Goal: Task Accomplishment & Management: Use online tool/utility

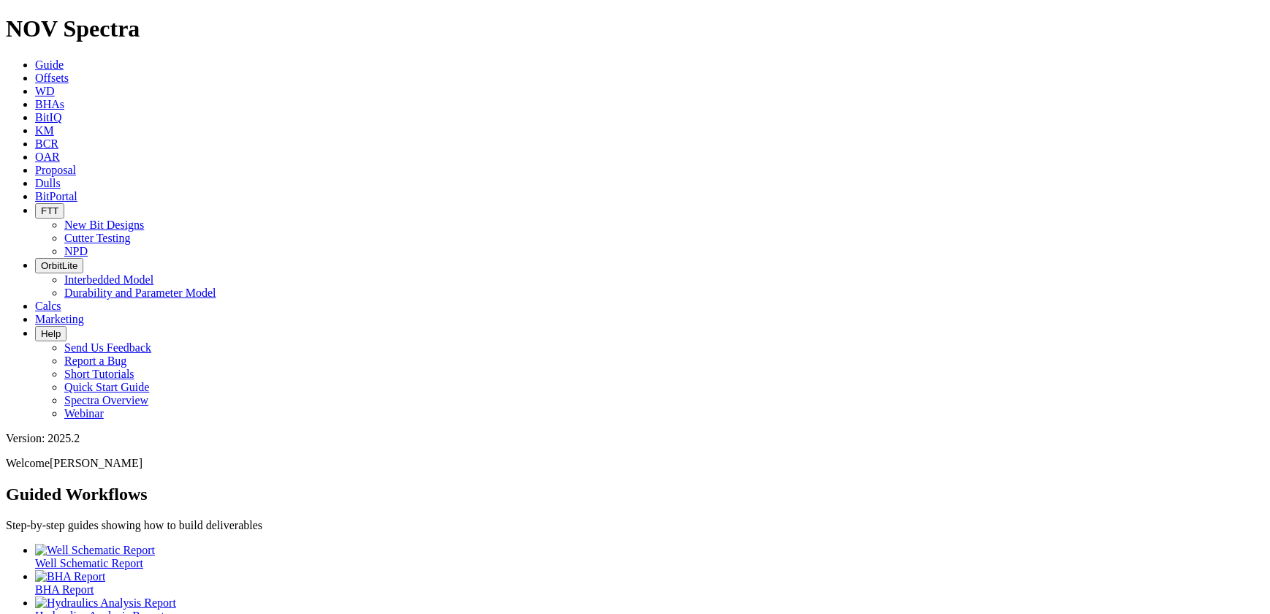
click at [69, 72] on span "Offsets" at bounding box center [52, 78] width 34 height 12
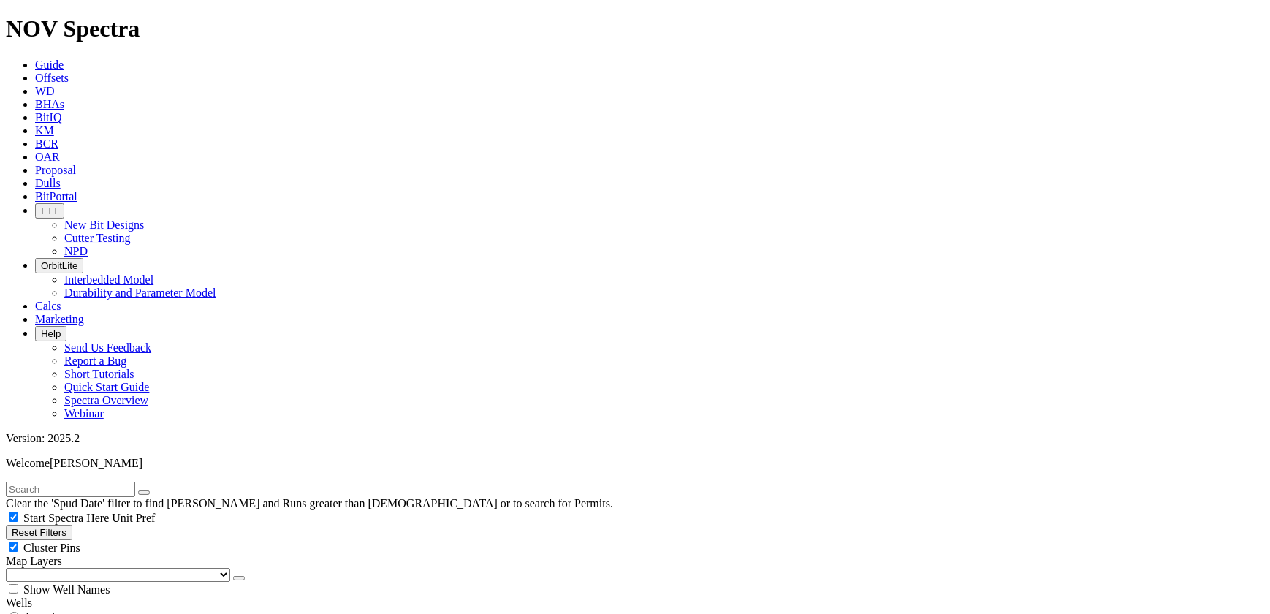
click at [135, 481] on input "text" at bounding box center [70, 488] width 129 height 15
paste input "A316820"
type input "A316820"
click at [153, 490] on button "submit" at bounding box center [159, 492] width 12 height 4
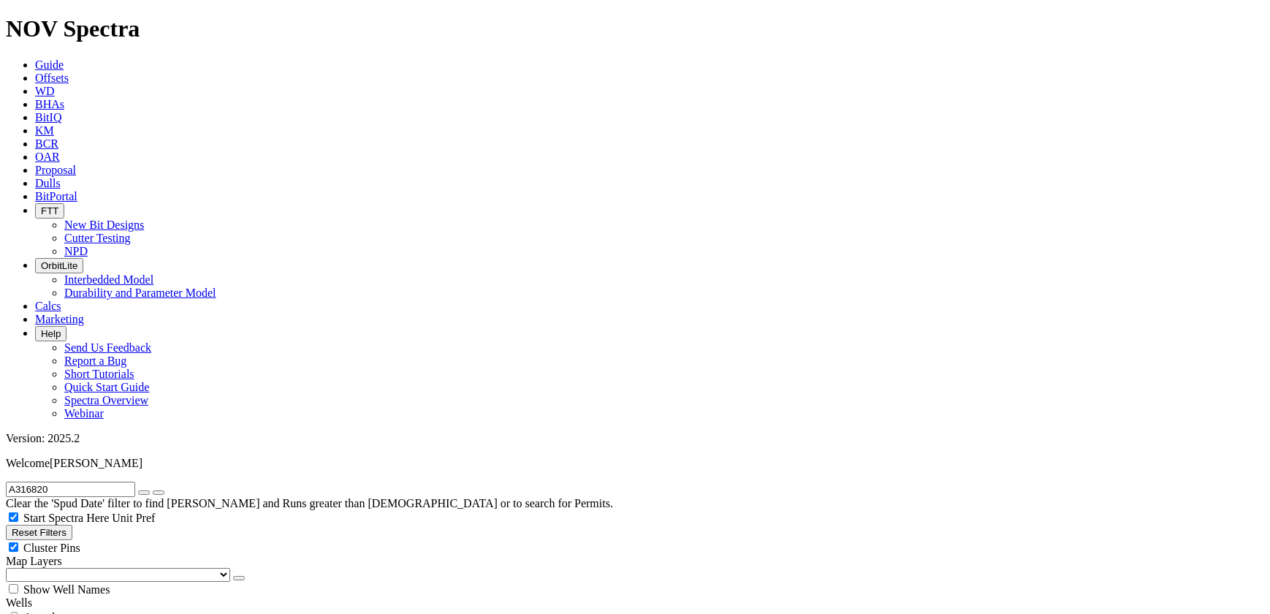
drag, startPoint x: 1071, startPoint y: 461, endPoint x: 1215, endPoint y: 475, distance: 144.6
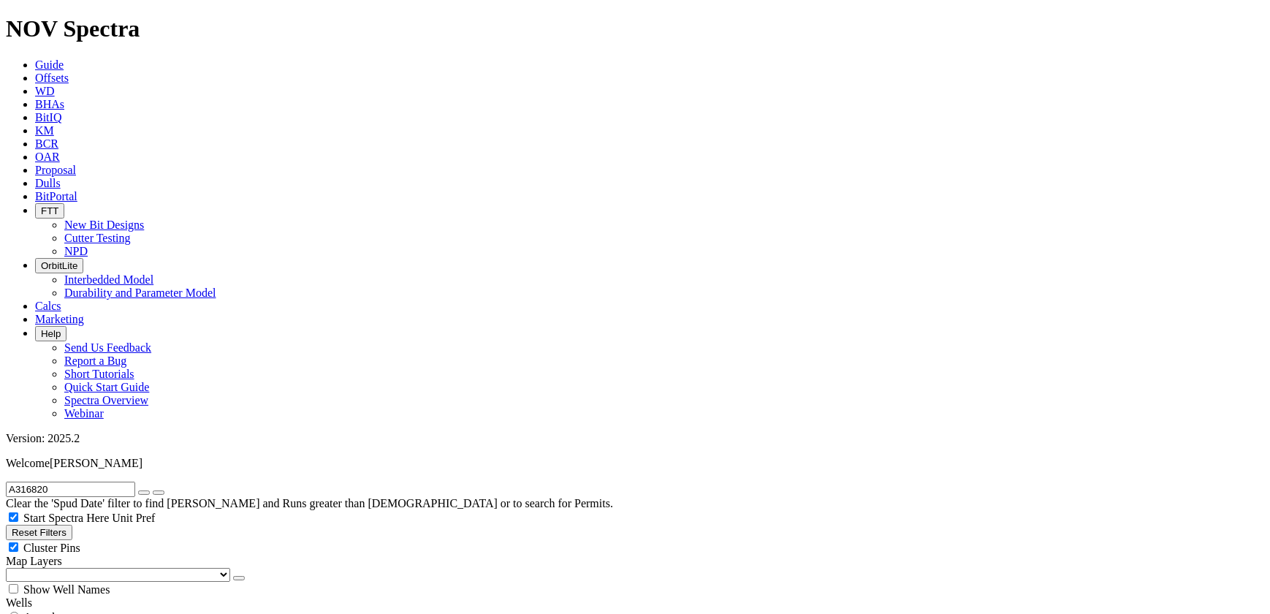
radio input "true"
radio input "false"
type input "5"
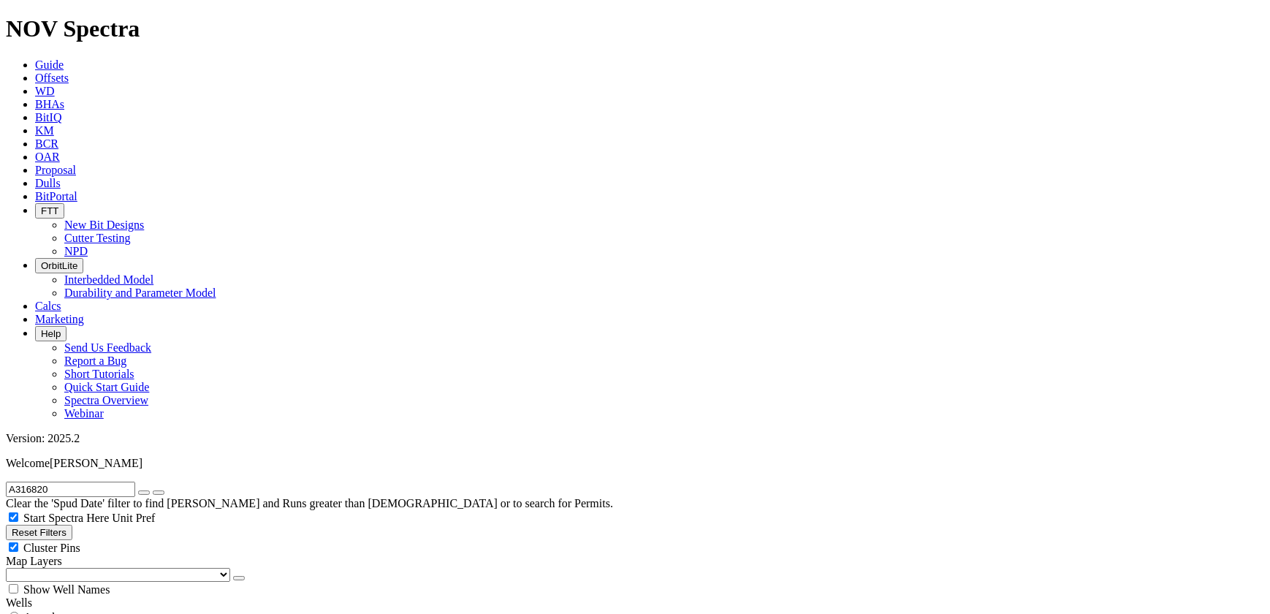
type input "[DATE]"
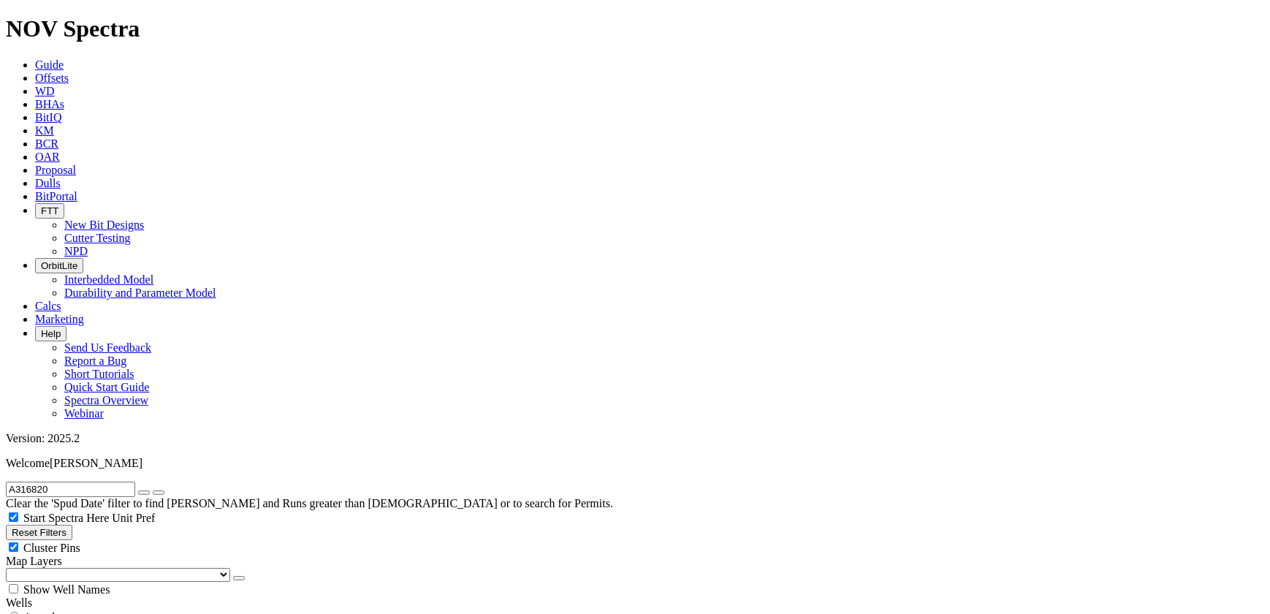
scroll to position [531, 0]
select select "12.25"
checkbox input "false"
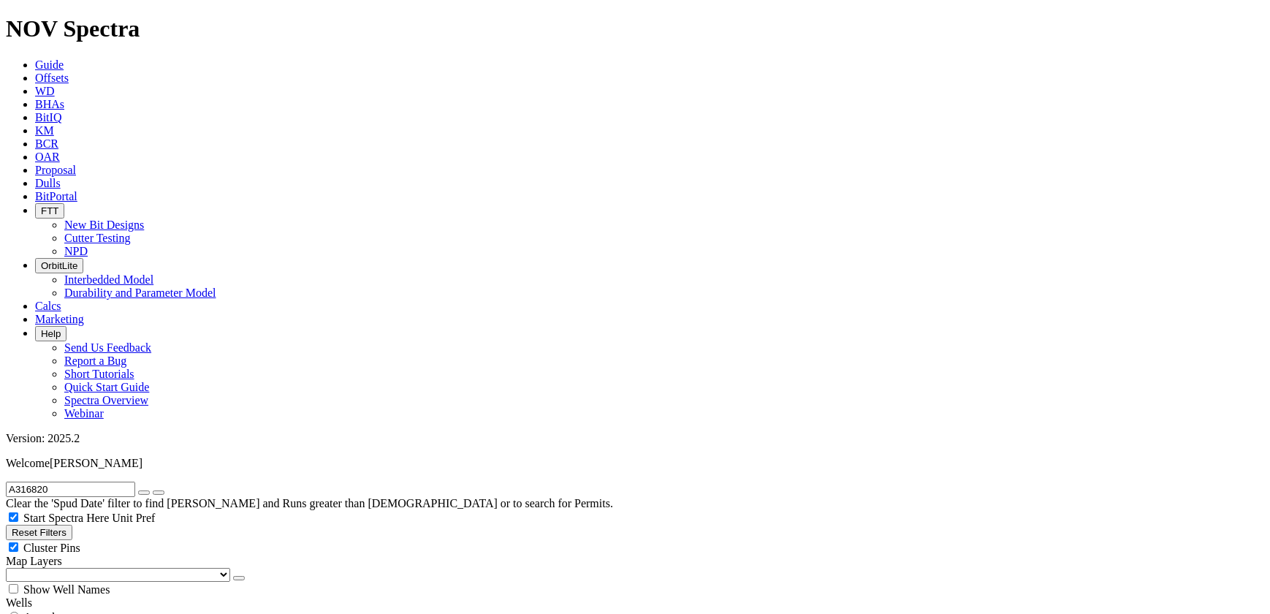
click at [144, 492] on icon "button" at bounding box center [144, 492] width 0 height 0
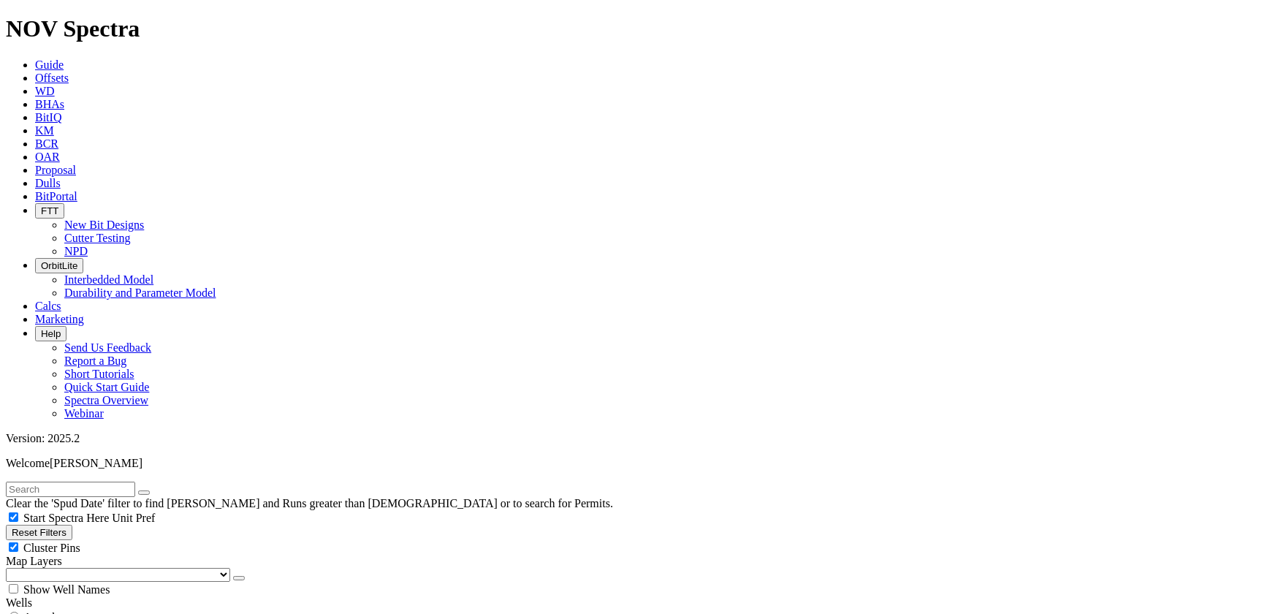
type input "6000"
type input "7500"
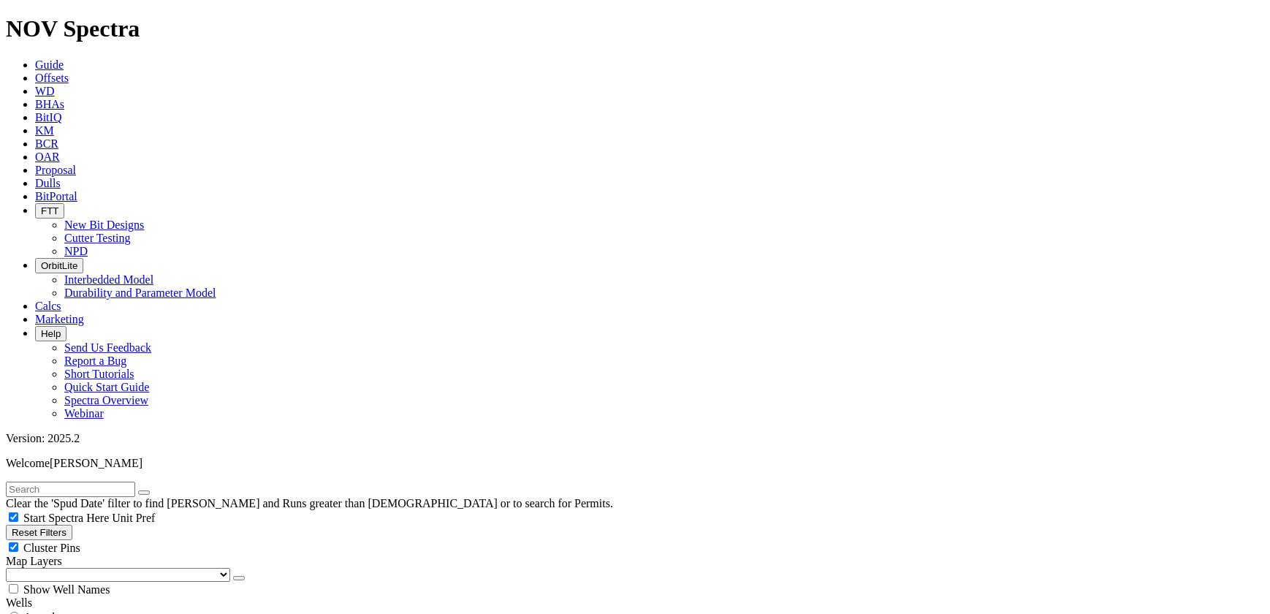
type input "1000"
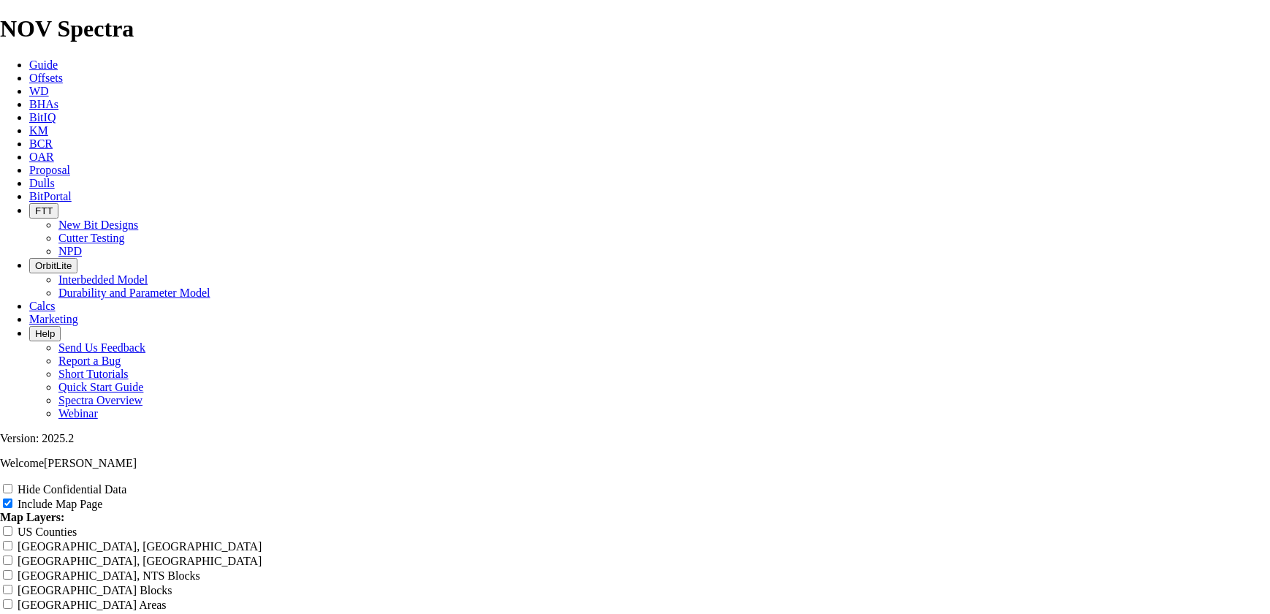
scroll to position [1792, 0]
radio input "true"
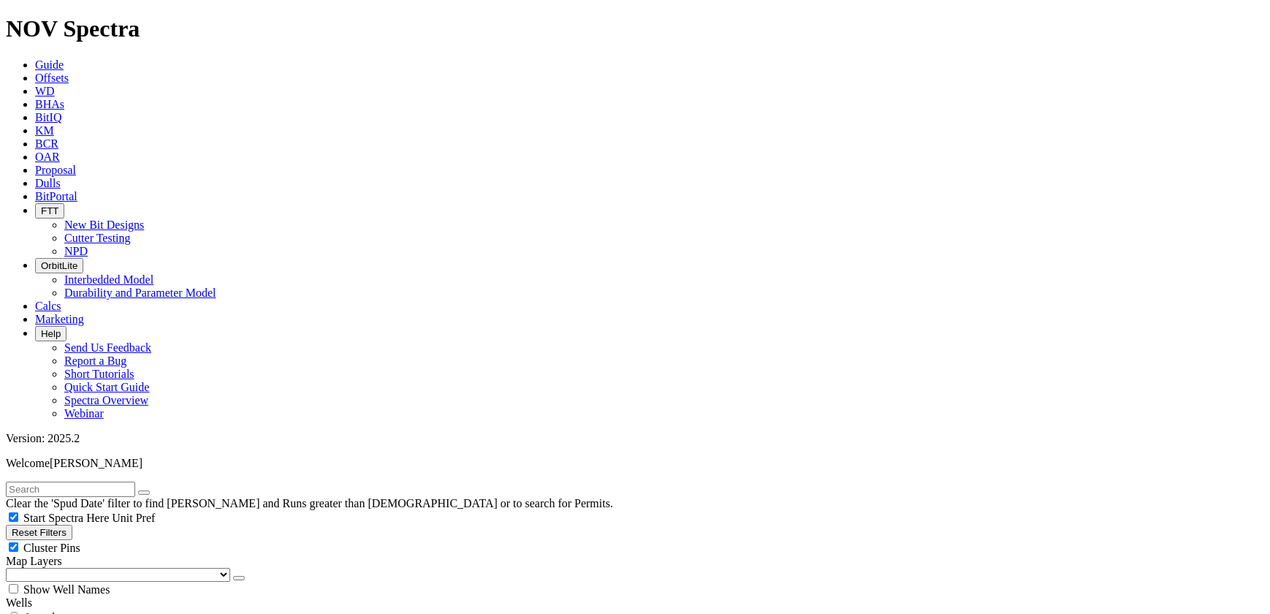
drag, startPoint x: 141, startPoint y: 281, endPoint x: 169, endPoint y: 280, distance: 27.8
type input "3"
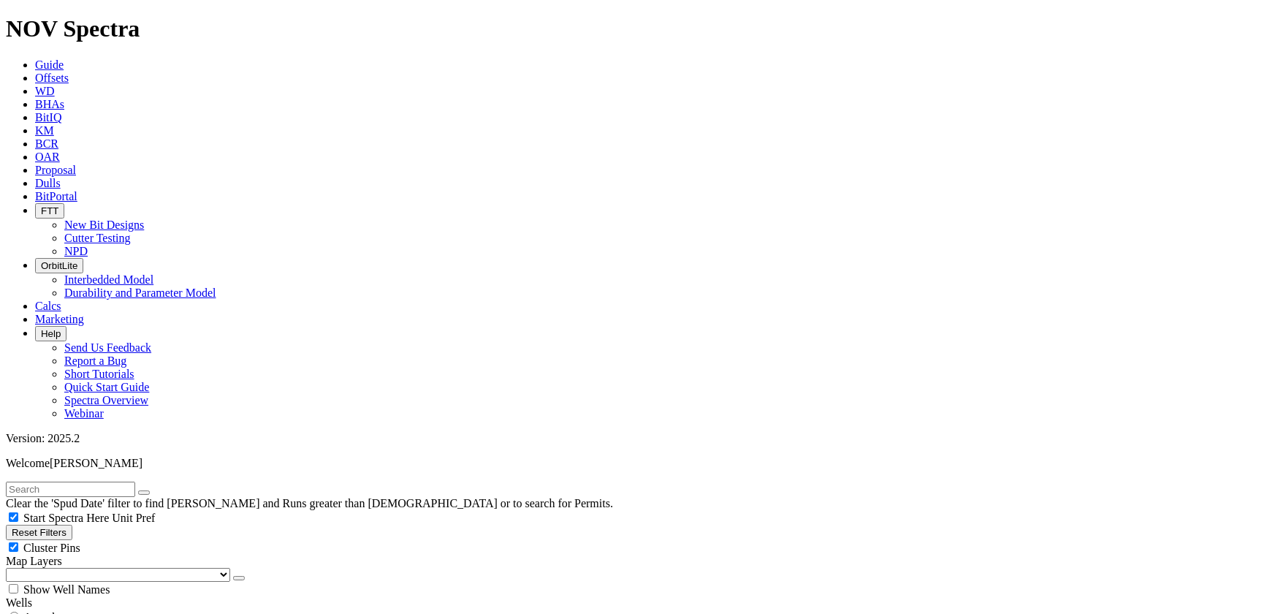
scroll to position [65, 0]
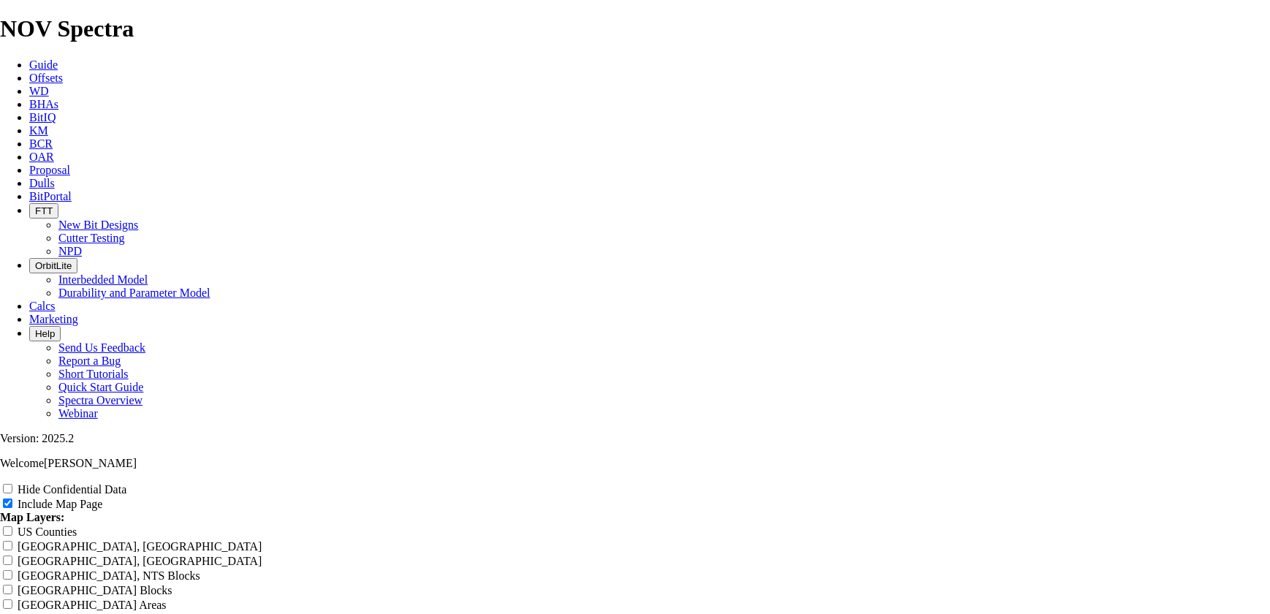
scroll to position [1726, 0]
radio input "true"
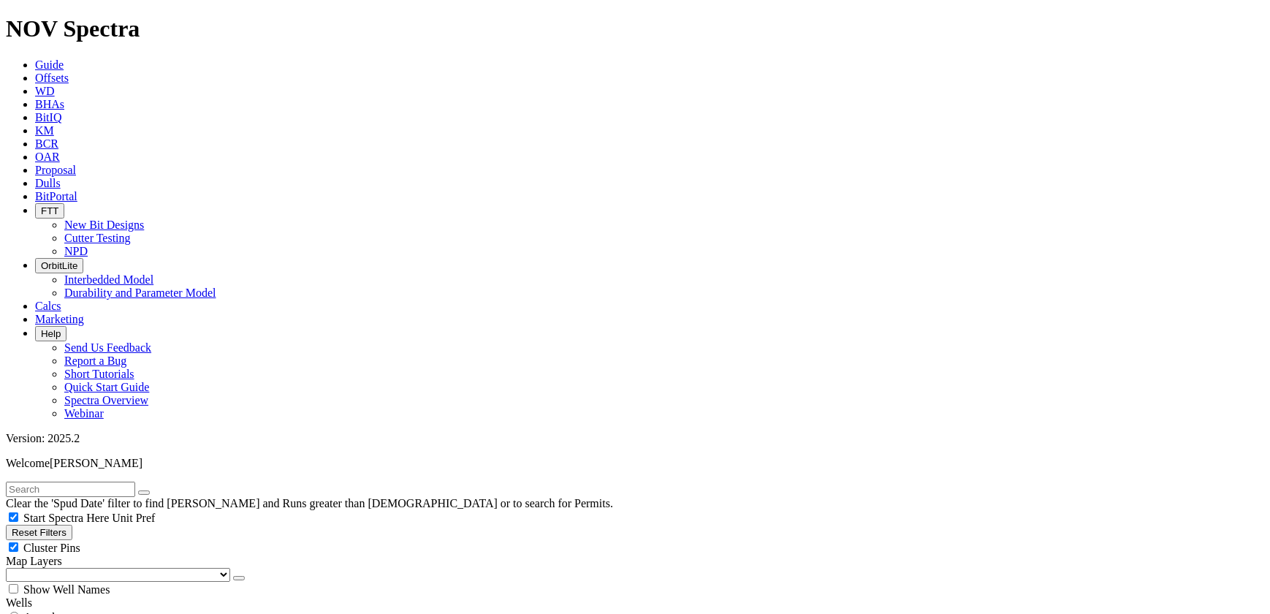
drag, startPoint x: 64, startPoint y: 274, endPoint x: 160, endPoint y: 280, distance: 96.6
type input "5"
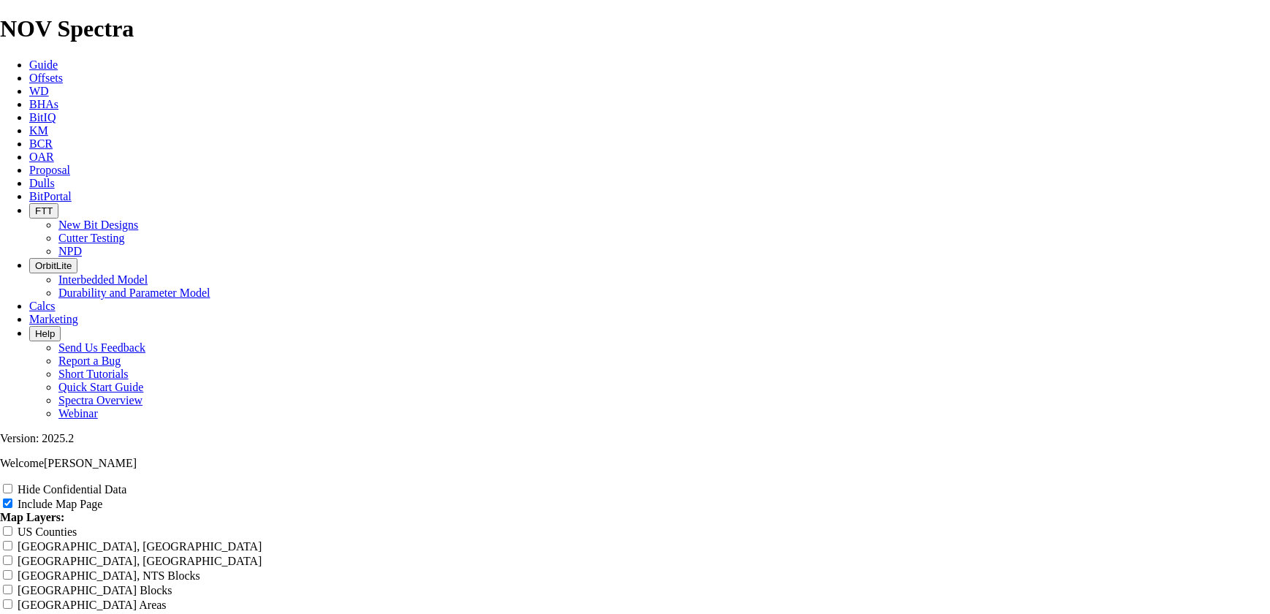
scroll to position [1859, 0]
radio input "true"
drag, startPoint x: 765, startPoint y: 72, endPoint x: 487, endPoint y: 64, distance: 277.7
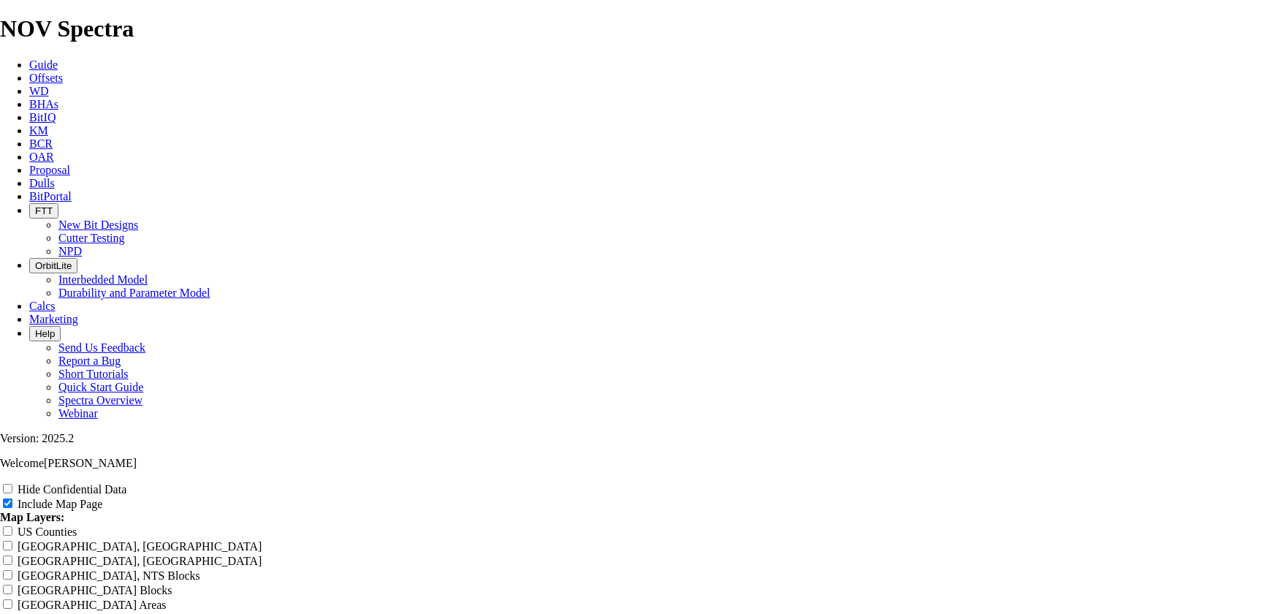
type input "D"
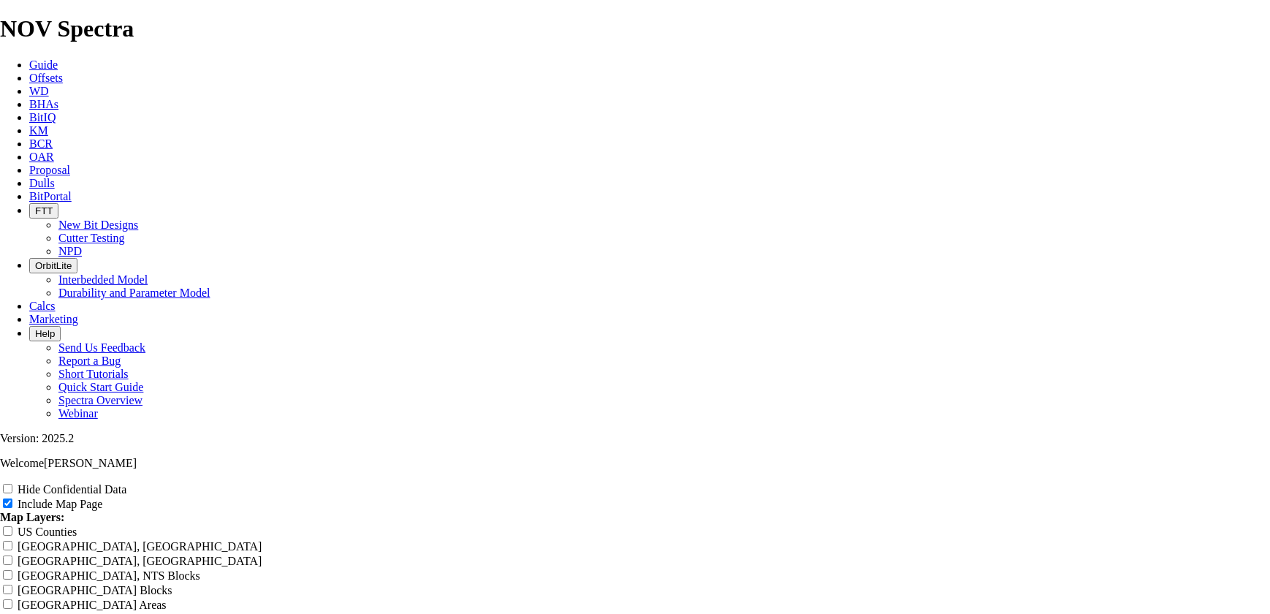
type input "D"
type input "De"
type input "Dev"
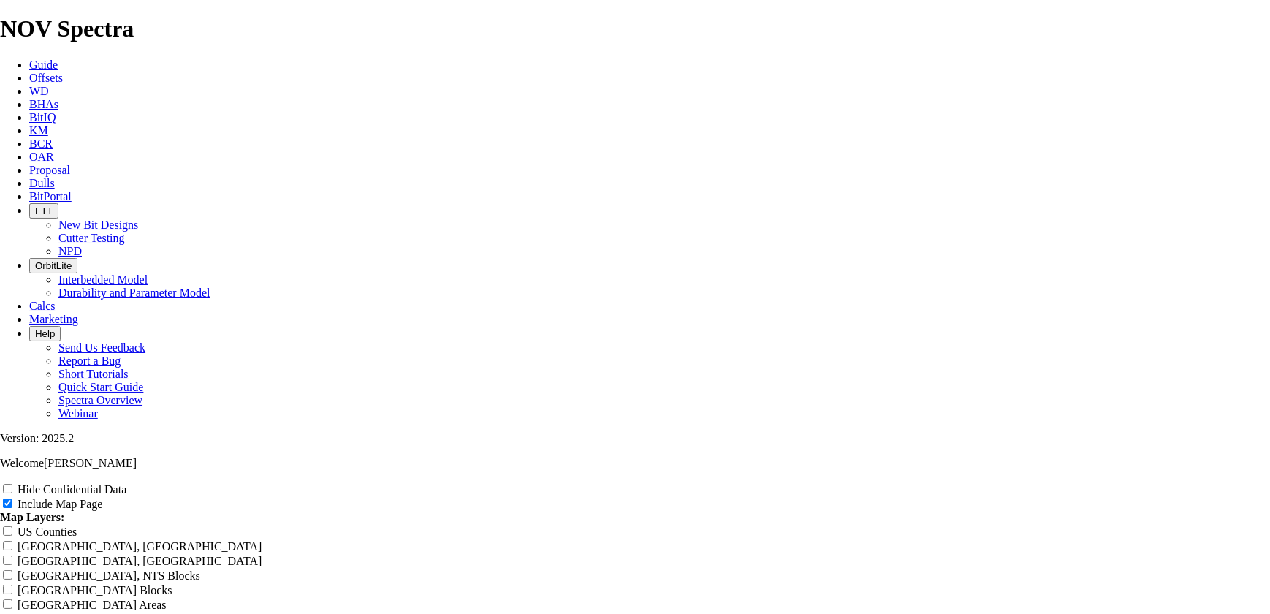
type input "Dev"
type input "Devo"
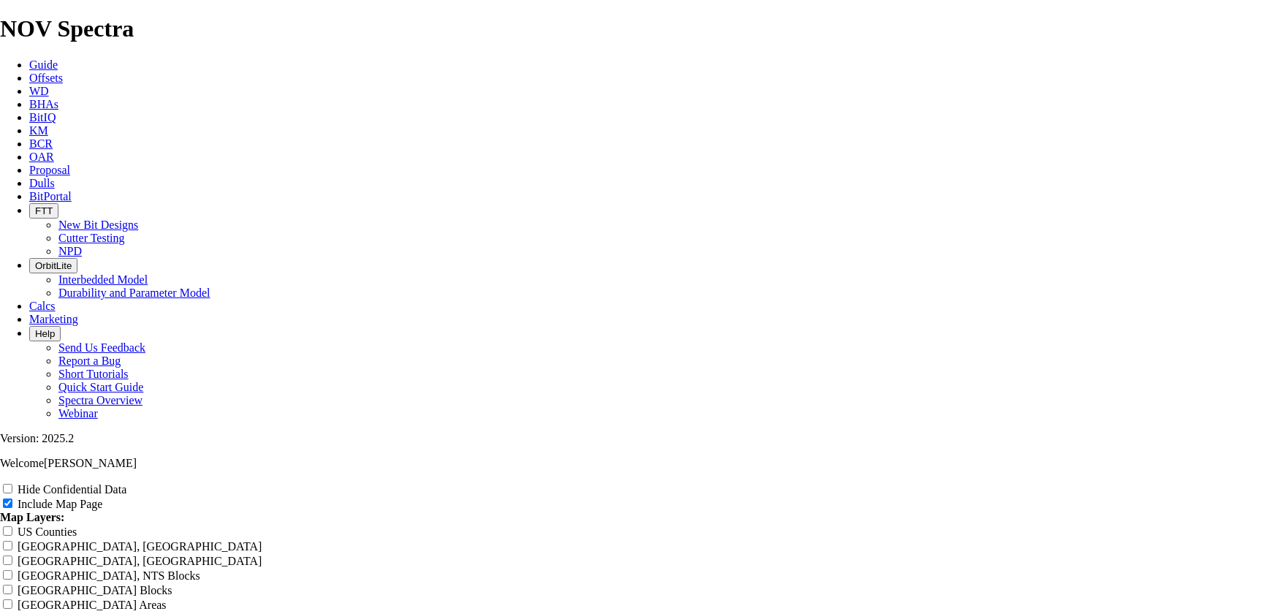
type input "Devo"
type input "[GEOGRAPHIC_DATA]"
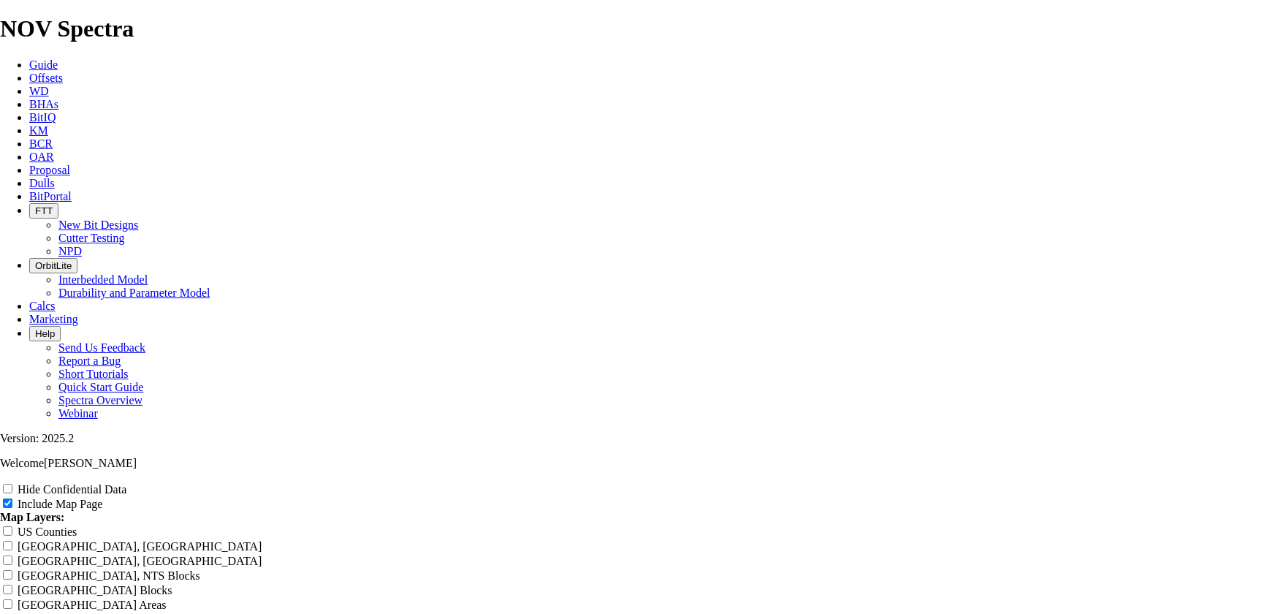
type input "[GEOGRAPHIC_DATA]"
type input "[PERSON_NAME]"
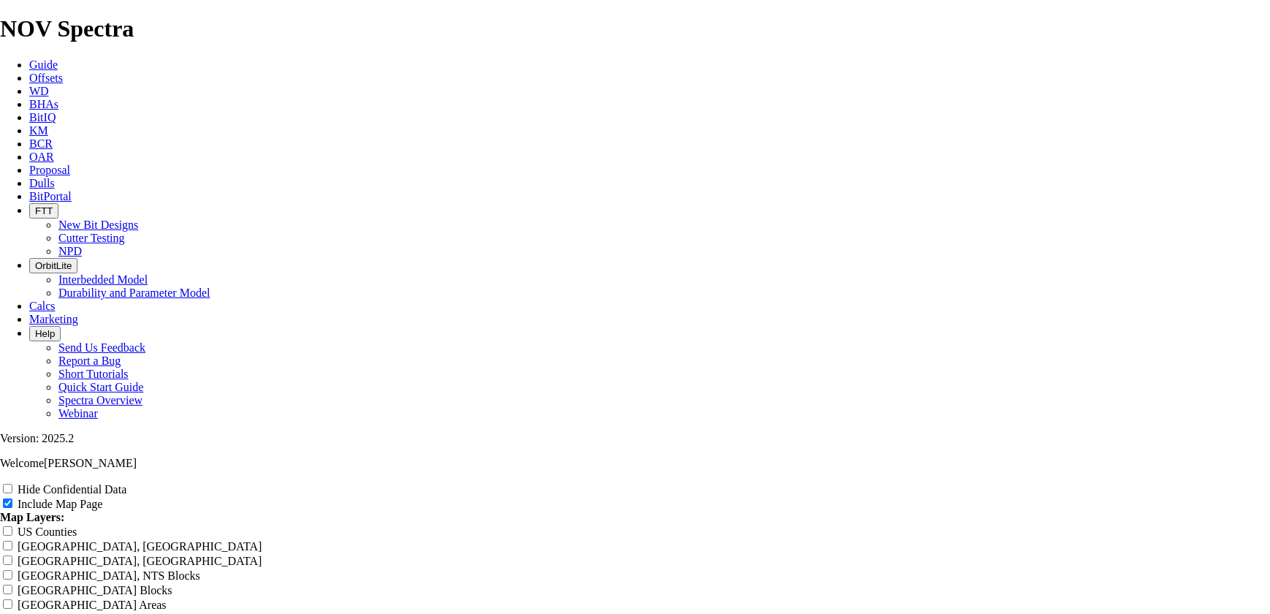
type input "[PERSON_NAME]"
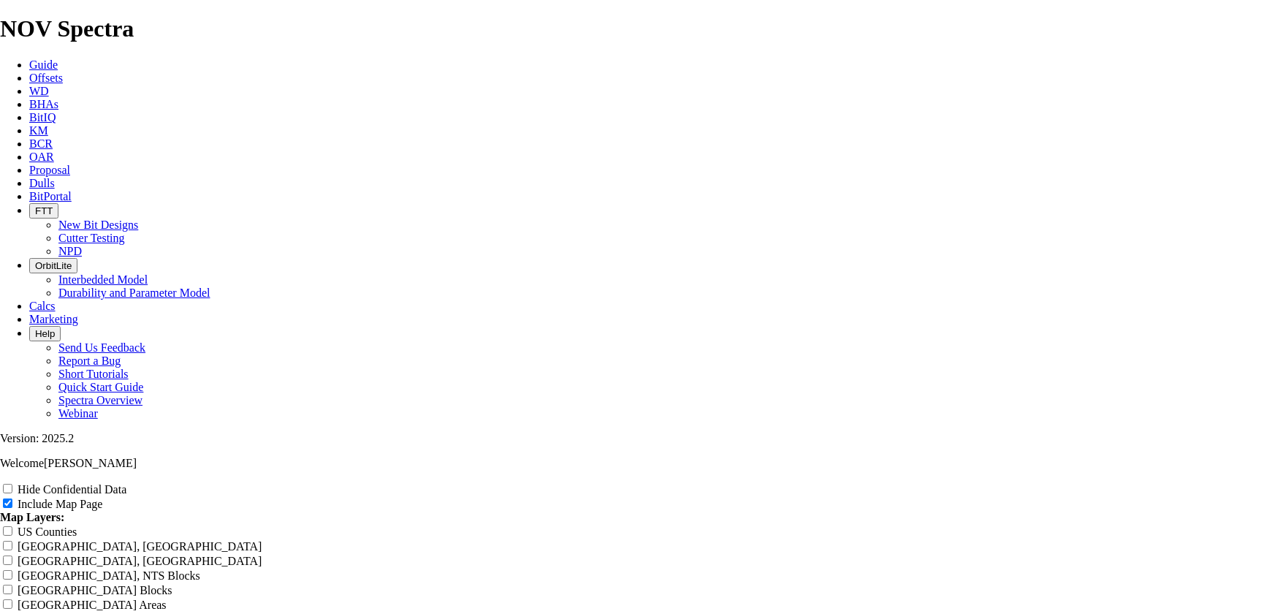
type input "[PERSON_NAME]"
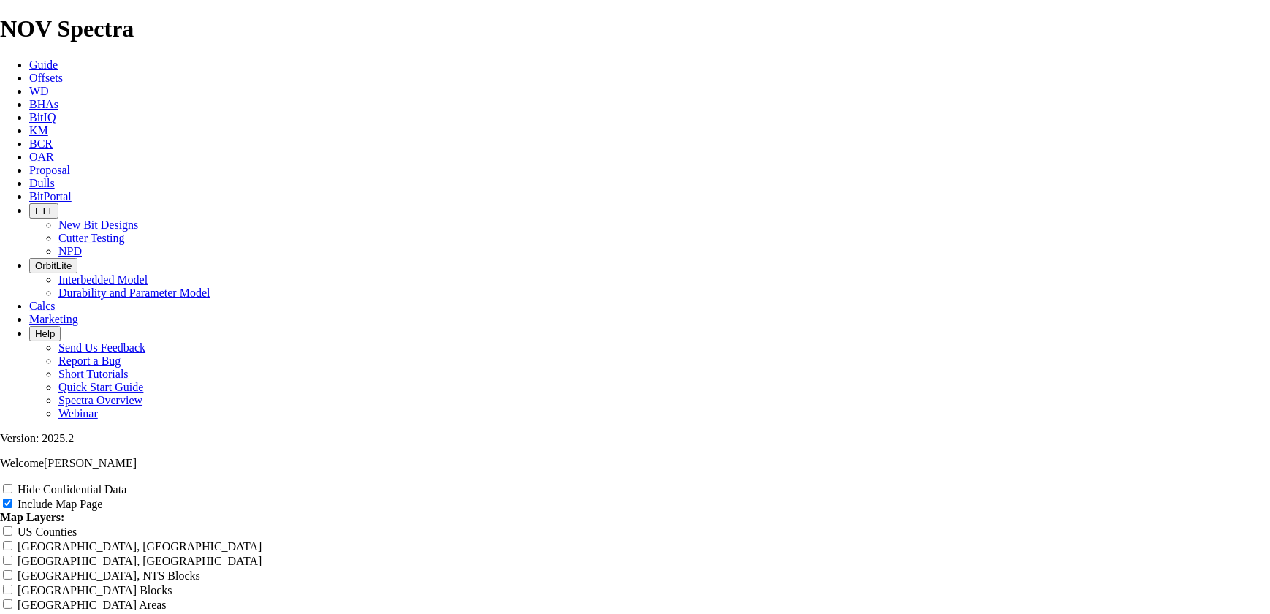
type input "[PERSON_NAME]"
type input "Devon Cyc 4"
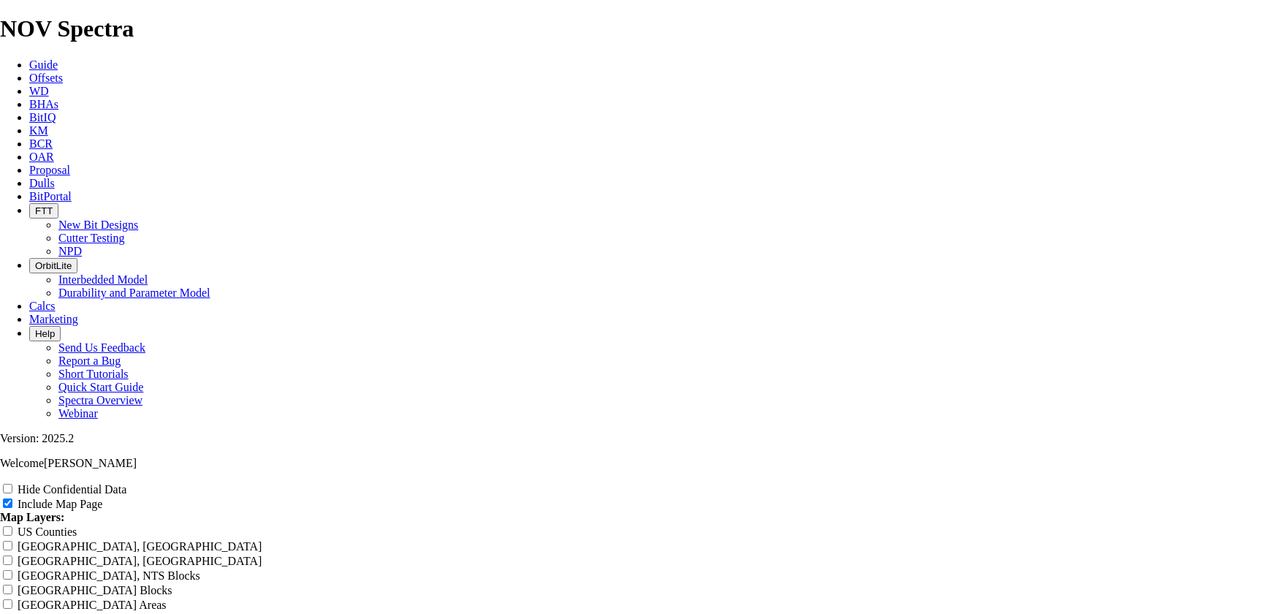
type input "Devon Cyc 4"
type input "Devon Cyc 40"
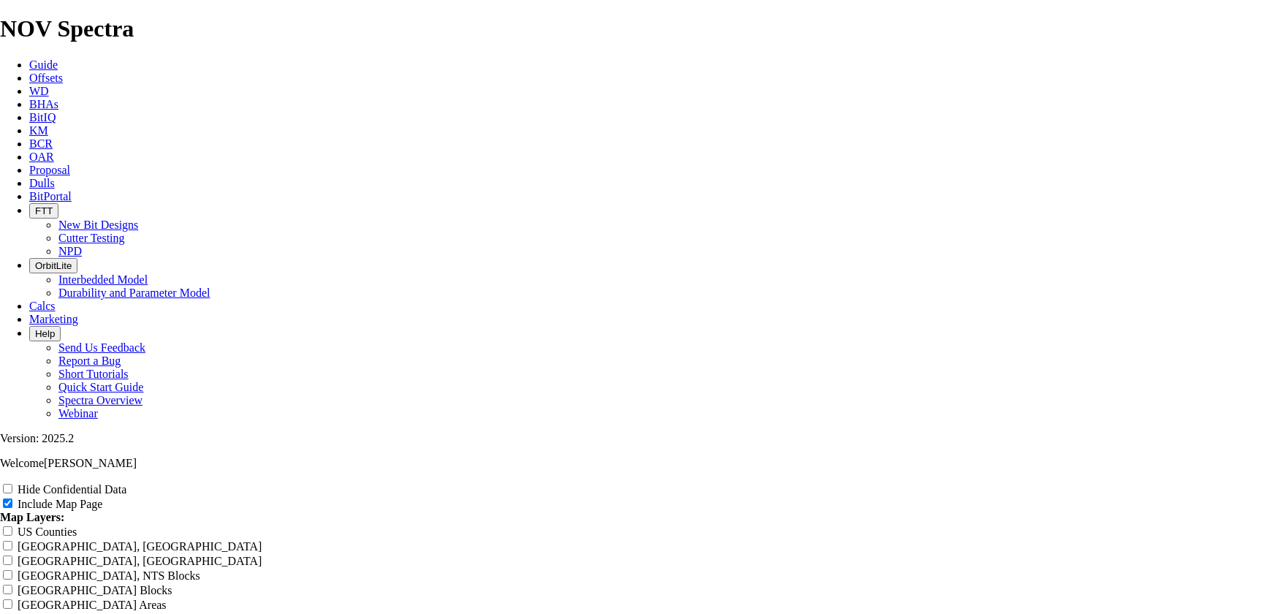
type input "Devon Cyc 40"
type input "[PERSON_NAME] 40 S"
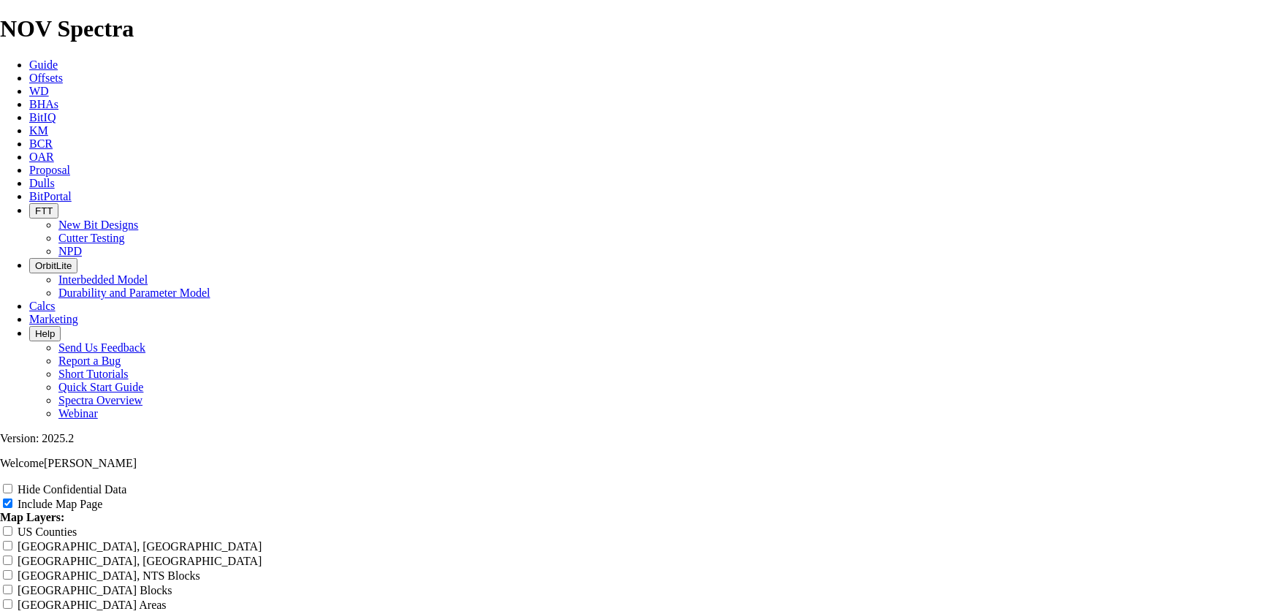
type input "[PERSON_NAME] 40 S"
type input "Devon Cyc 40"
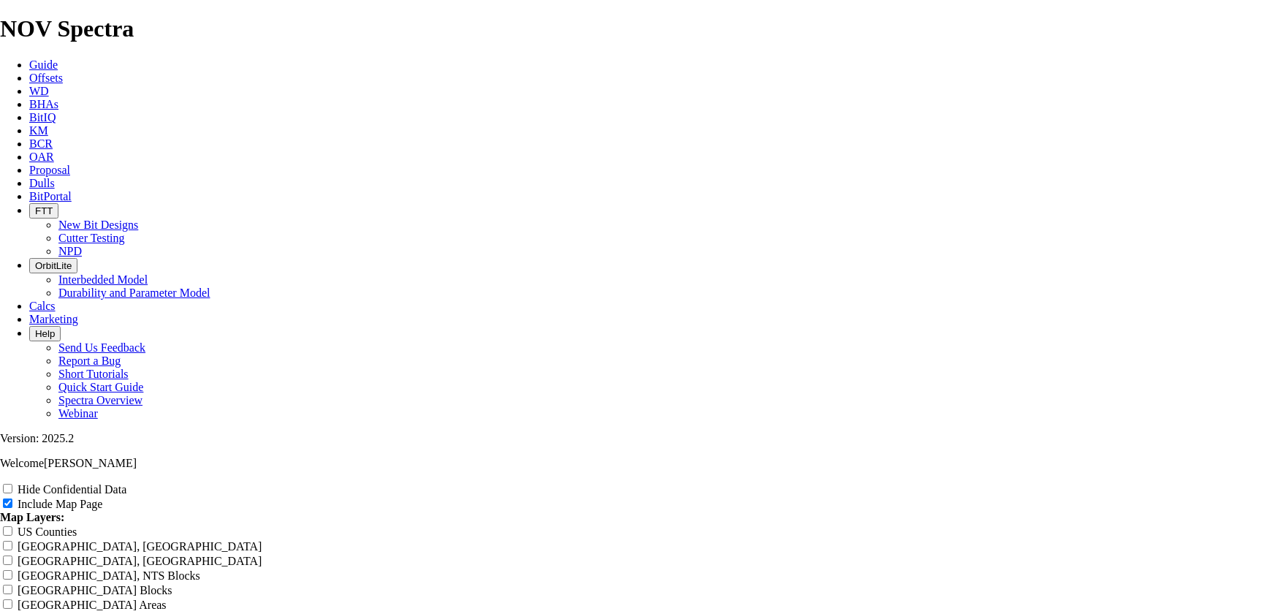
type input "Devon Cyc 40"
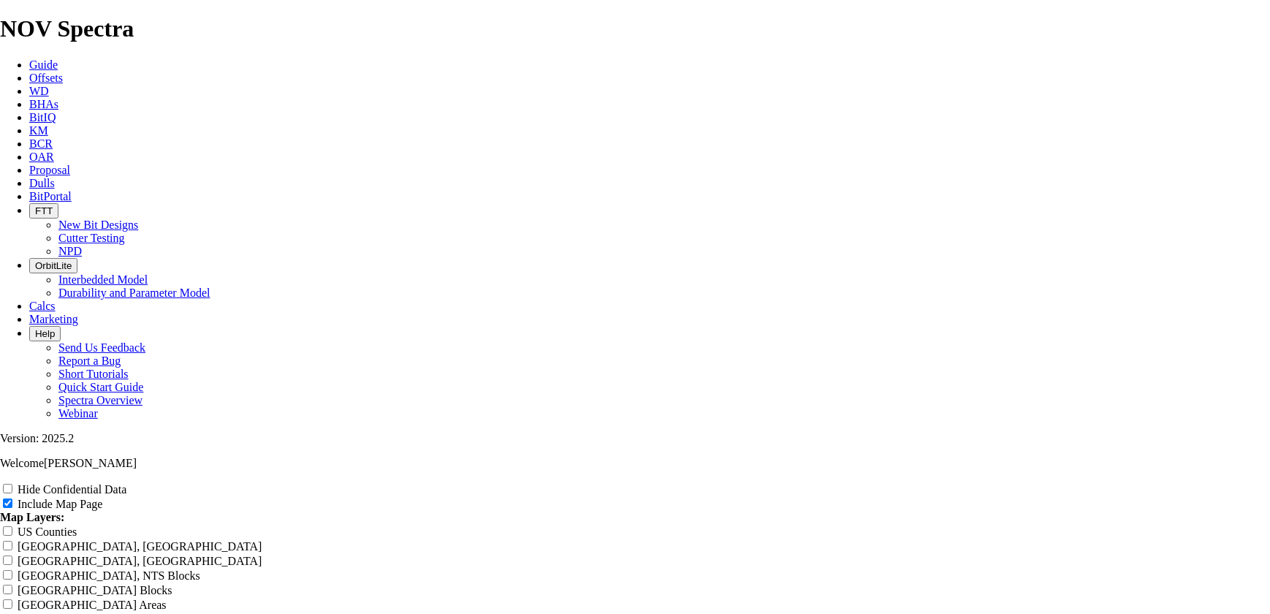
type input "[PERSON_NAME] 40 -"
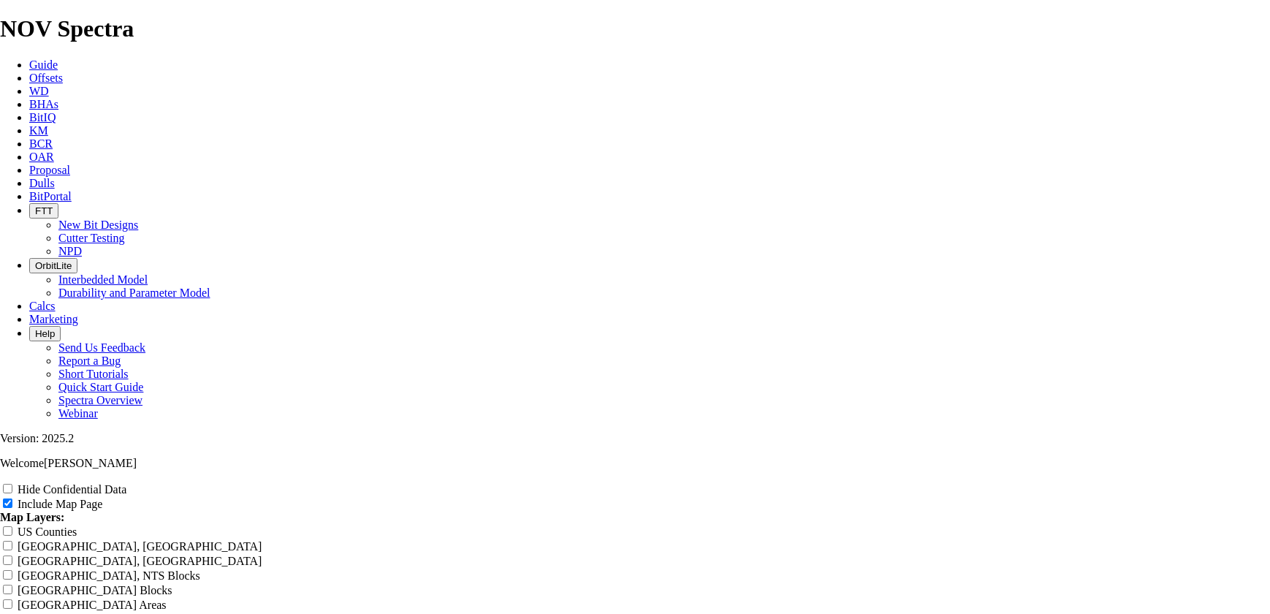
type input "[PERSON_NAME] 40 -"
type input "[PERSON_NAME] 40 - S"
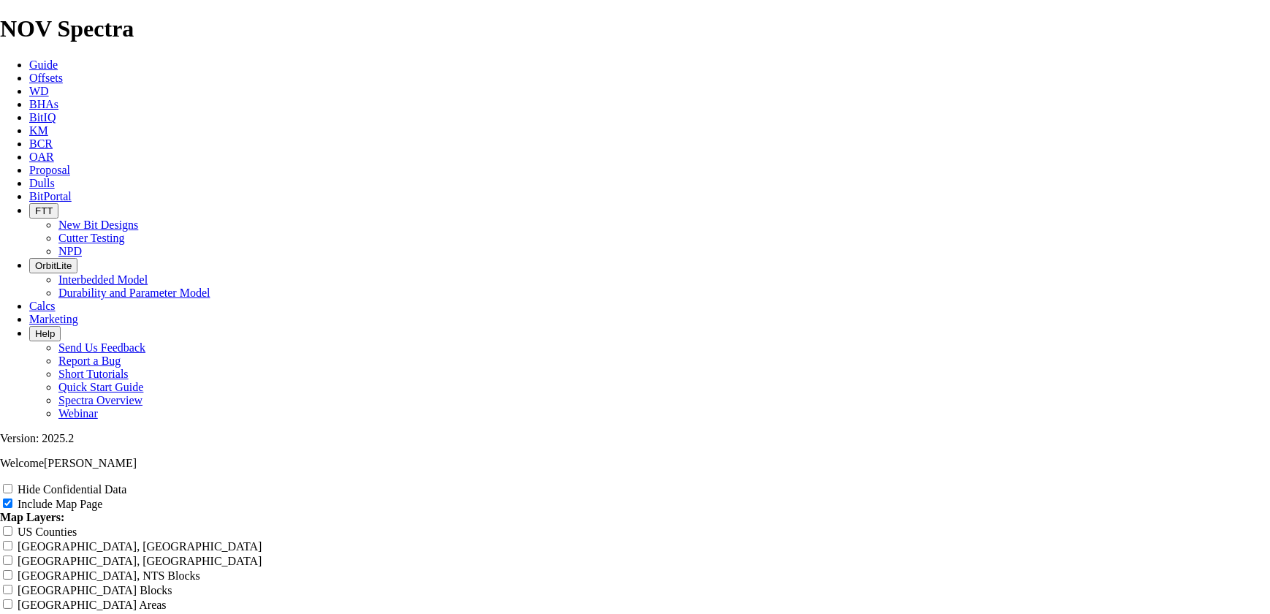
type input "[PERSON_NAME] 40 - S"
type input "[PERSON_NAME] 40 - Se"
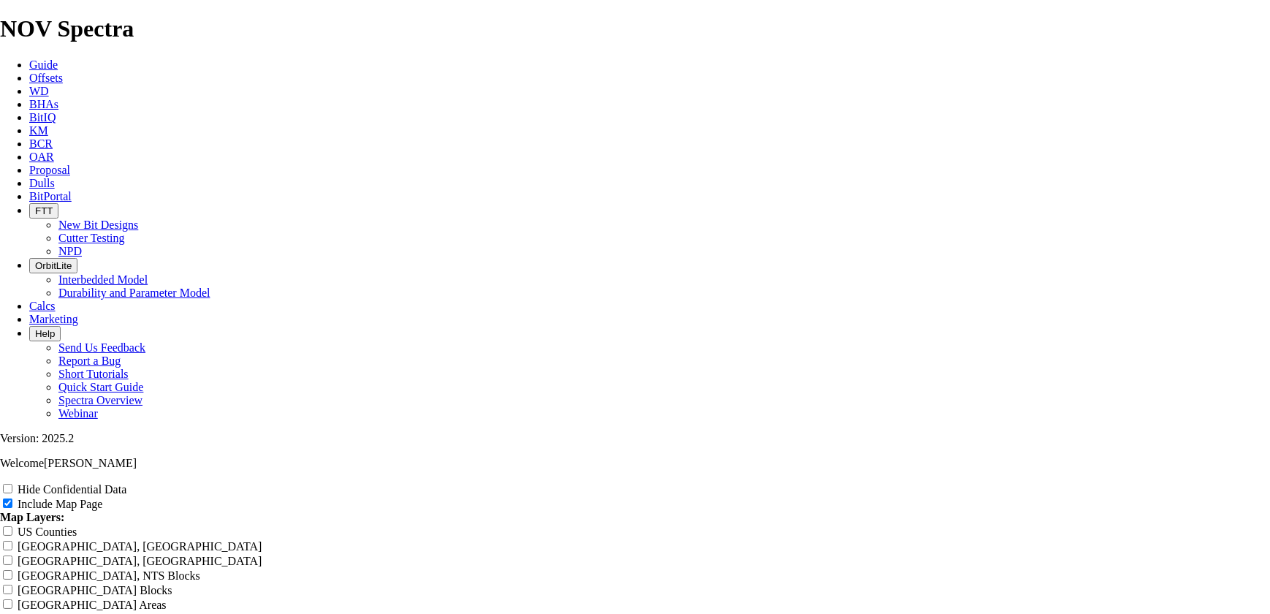
type input "[PERSON_NAME] 40 - Se"
type input "[PERSON_NAME] 40 - See"
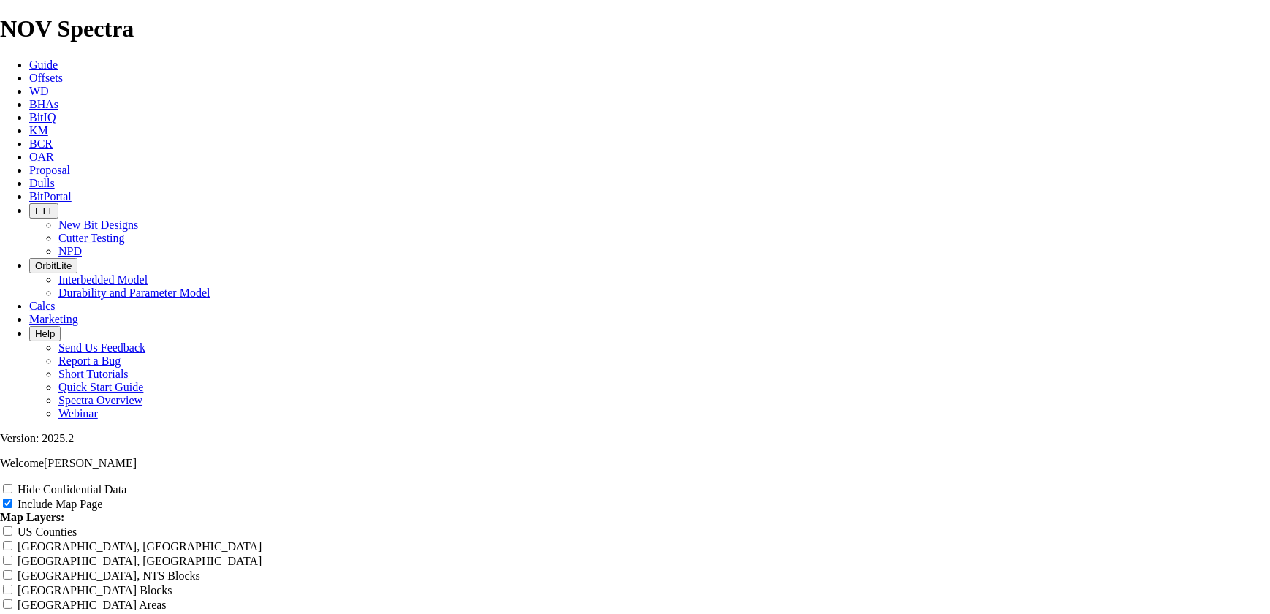
type input "[PERSON_NAME] 40 - See"
type input "[PERSON_NAME] 40 - Seem"
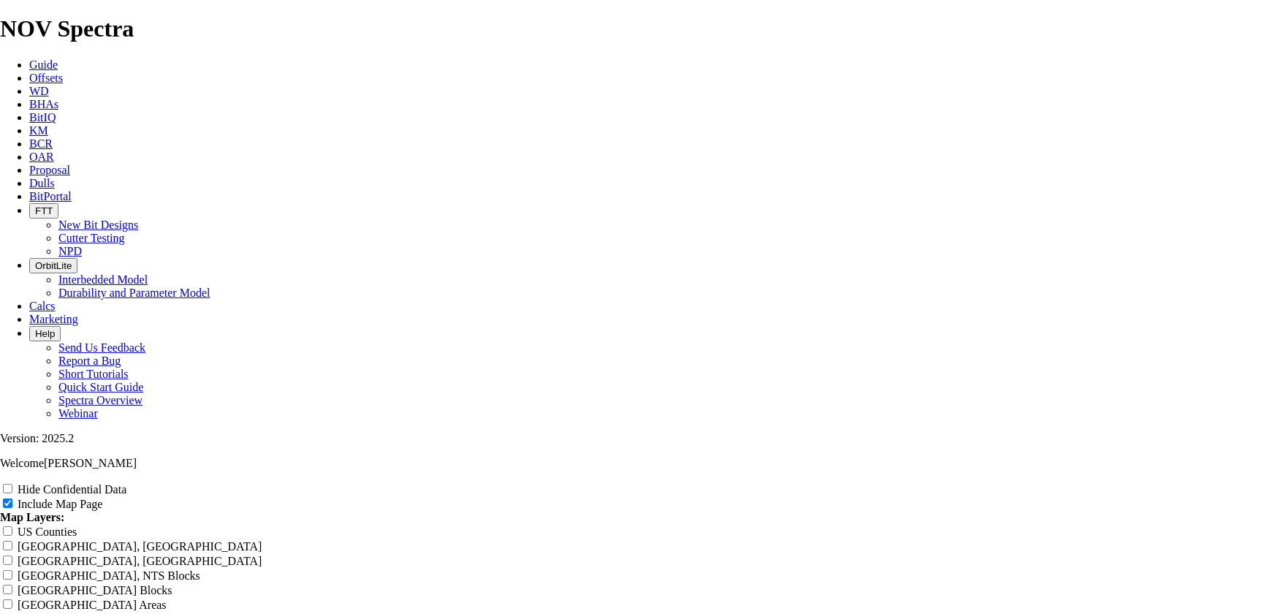
type input "[PERSON_NAME] 40 - Seem"
type input "[PERSON_NAME] 40 - Seems"
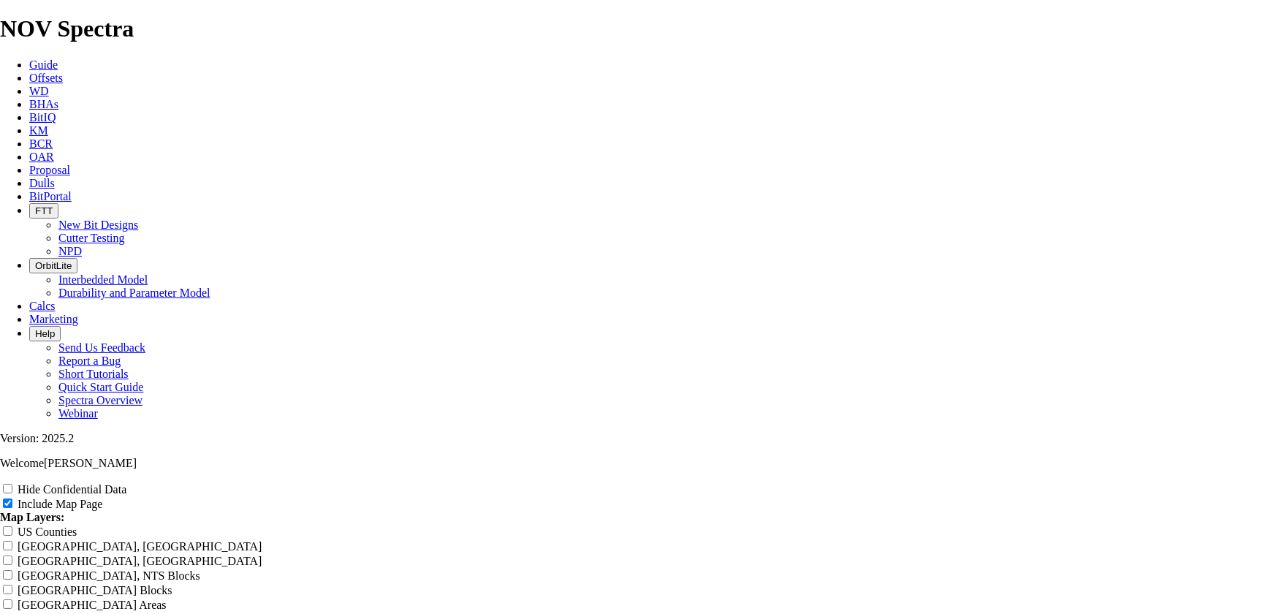
type input "[PERSON_NAME] 40 - Seems"
type input "[PERSON_NAME] 40 - Seems L"
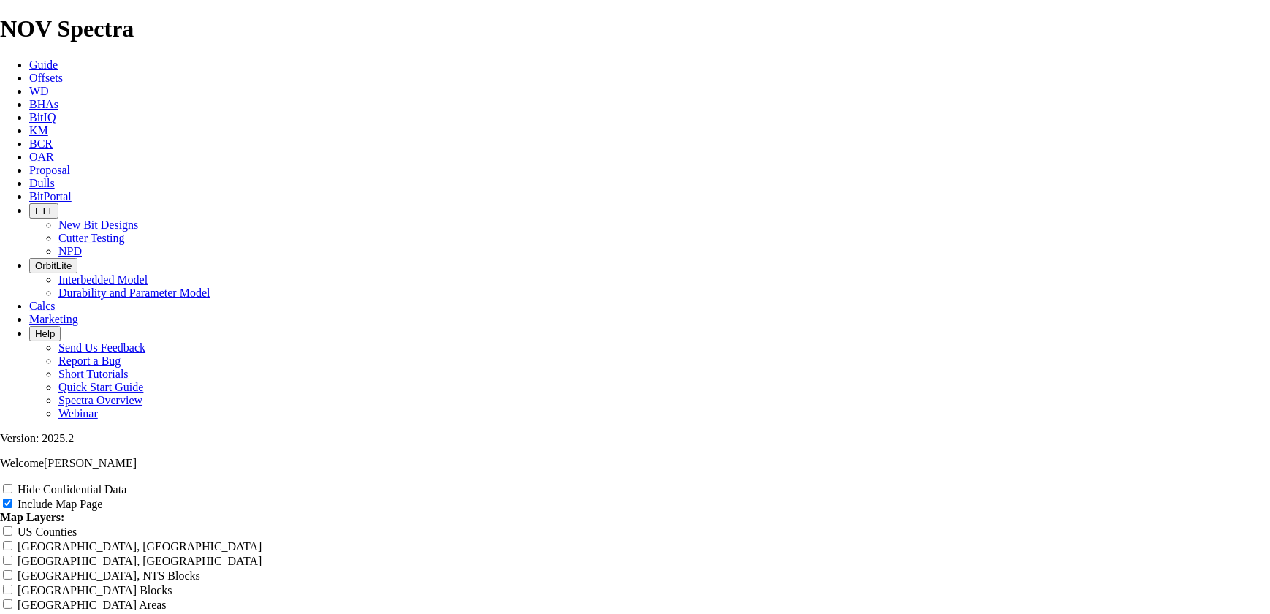
type input "[PERSON_NAME] 40 - Seems L"
type input "[PERSON_NAME] 40 - Seems Lo"
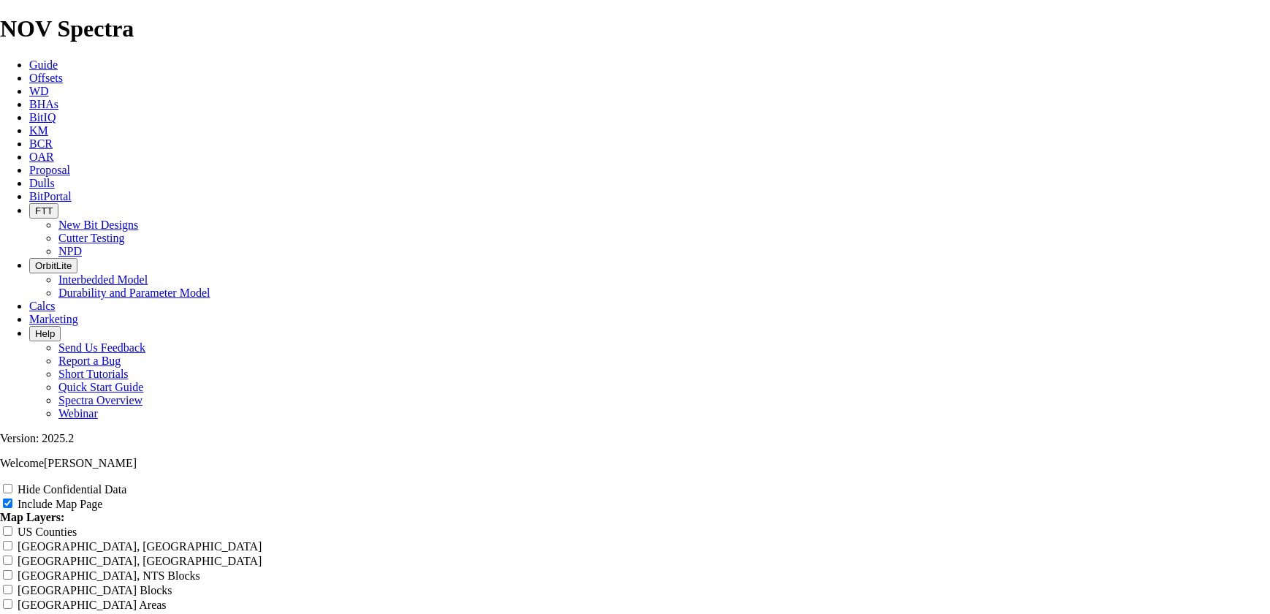
type input "[PERSON_NAME] 40 - Seems Lo"
type input "[PERSON_NAME] 40 - Seems Low"
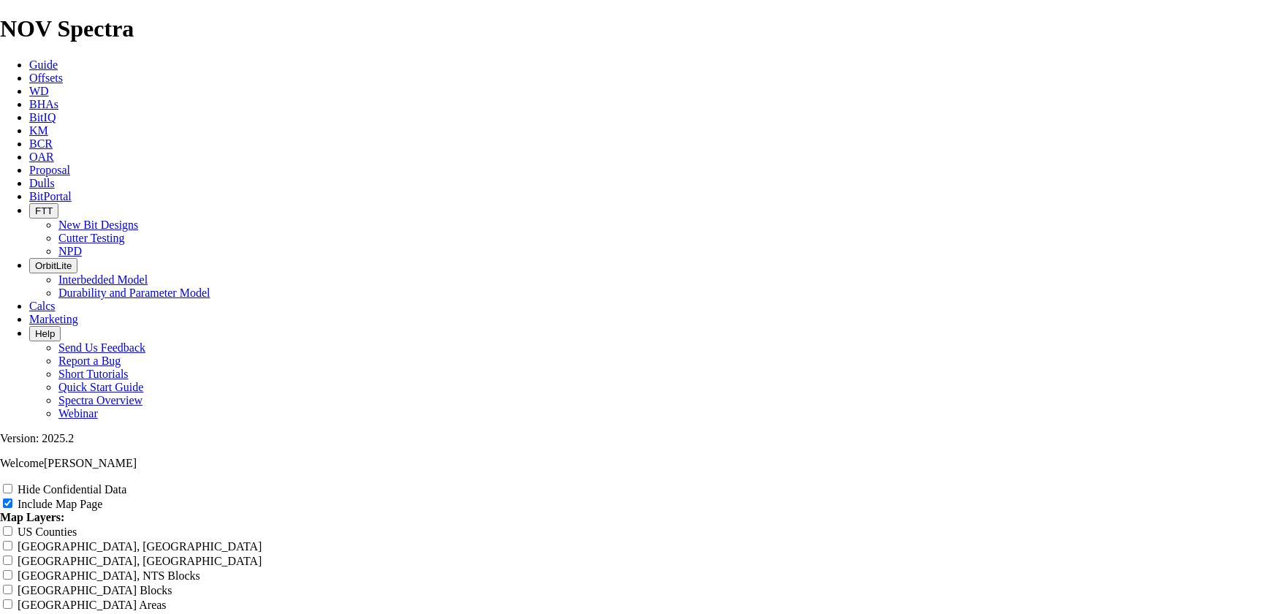
type input "[PERSON_NAME] 40 - Seems Low"
type input "[PERSON_NAME] 40 - Seems [PERSON_NAME]"
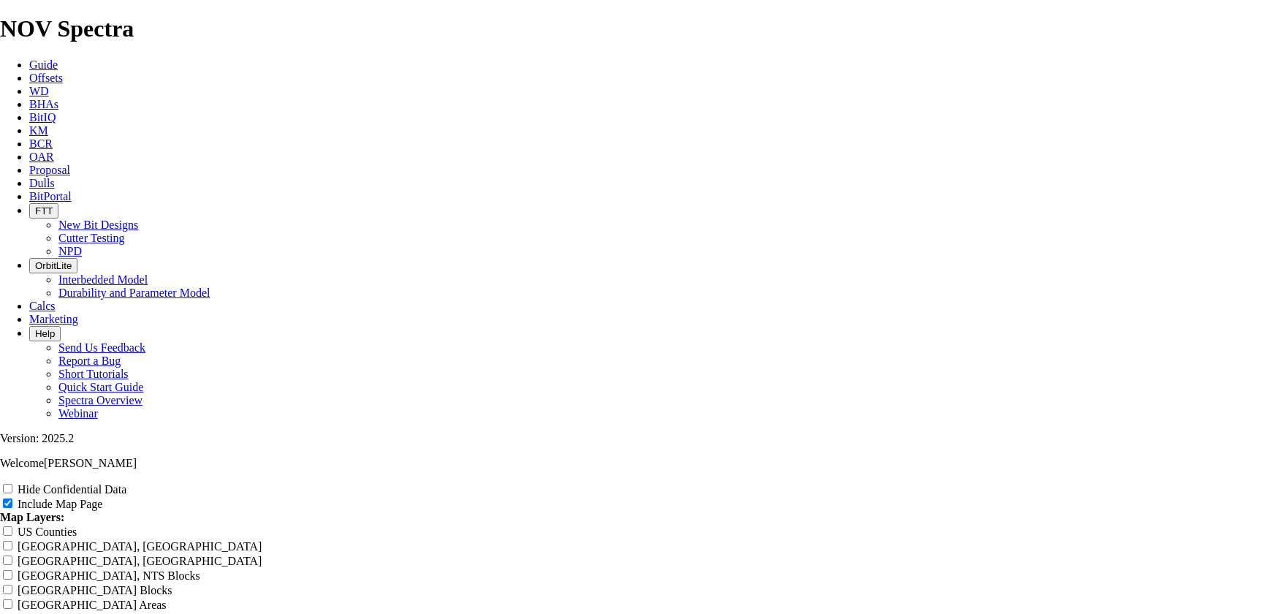
type input "[PERSON_NAME] 40 - Seems [PERSON_NAME]"
type input "[PERSON_NAME] 40 - Seems Lower"
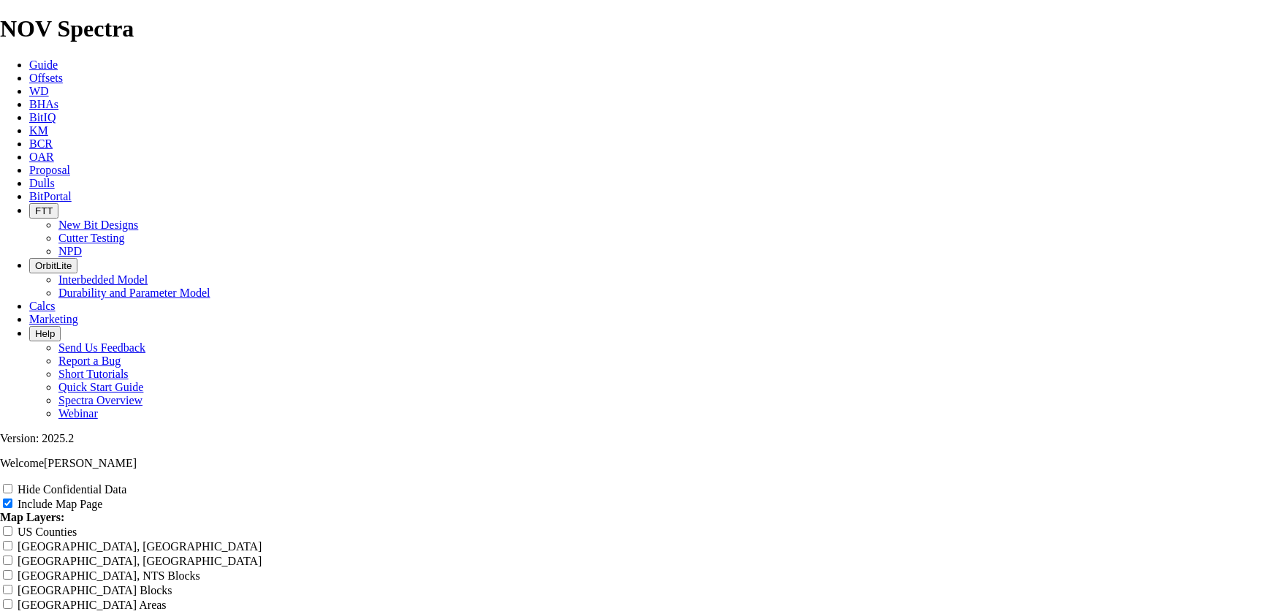
type input "[PERSON_NAME] 40 - Seems Lower"
type input "Devon Cyc 40 - Seems Lower I"
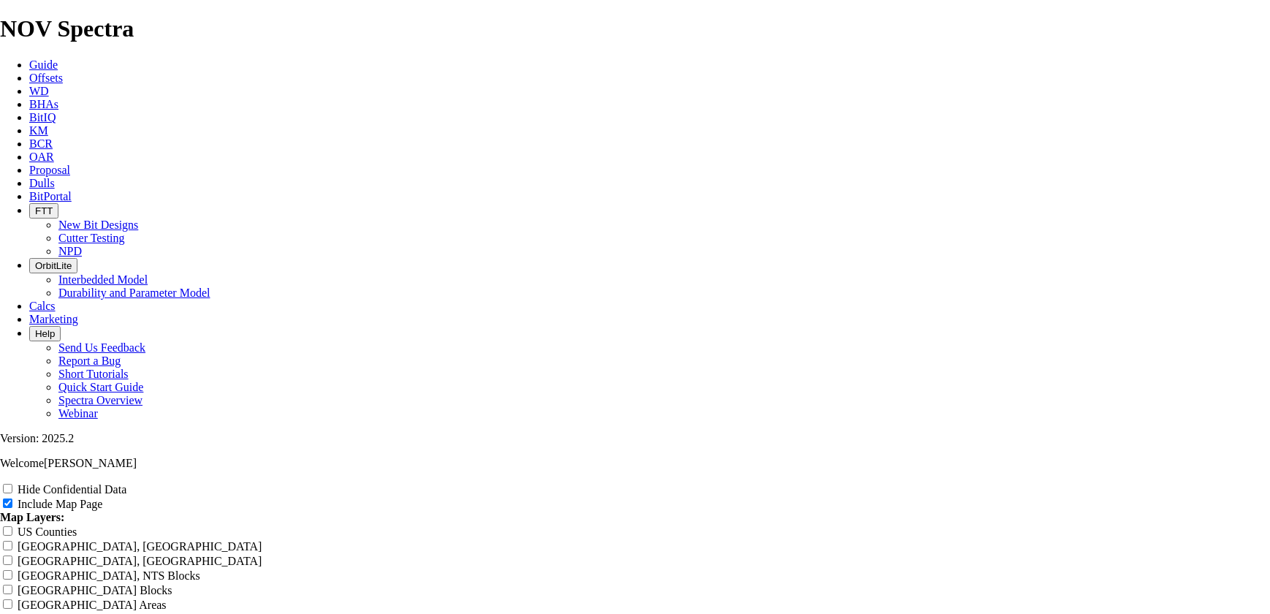
type input "Devon Cyc 40 - Seems Lower I"
type input "Devon Cyc 40 - Seems Lower IN"
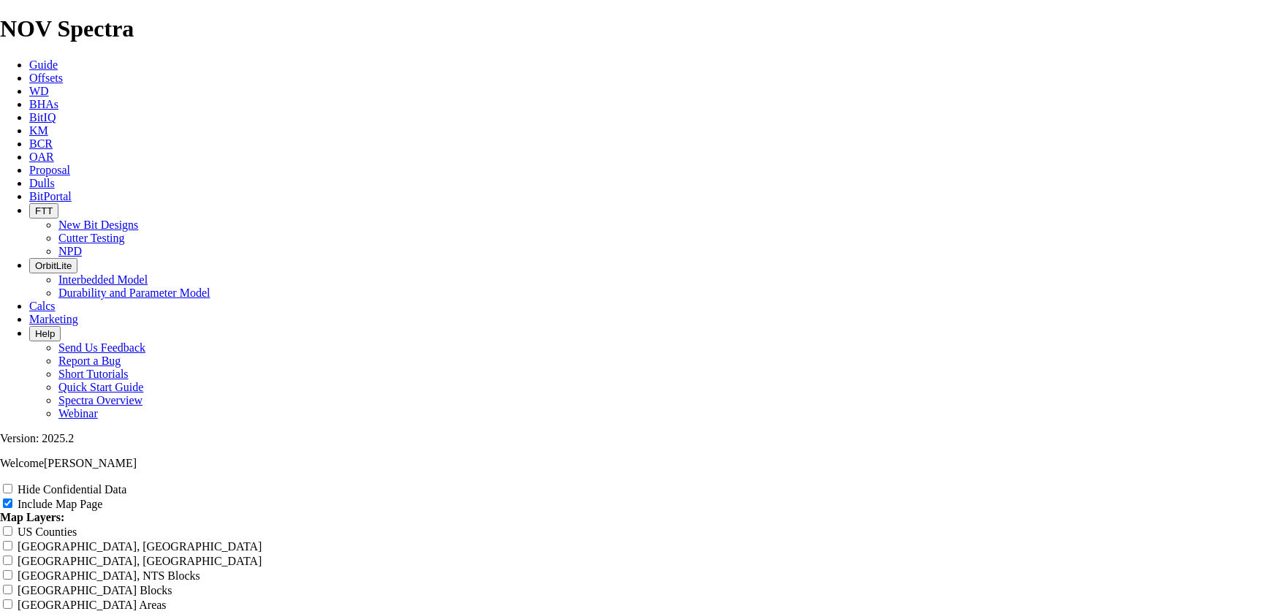
type input "Devon Cyc 40 - Seems Lower IN"
type input "Devon Cyc 40 - Seems Lower INT"
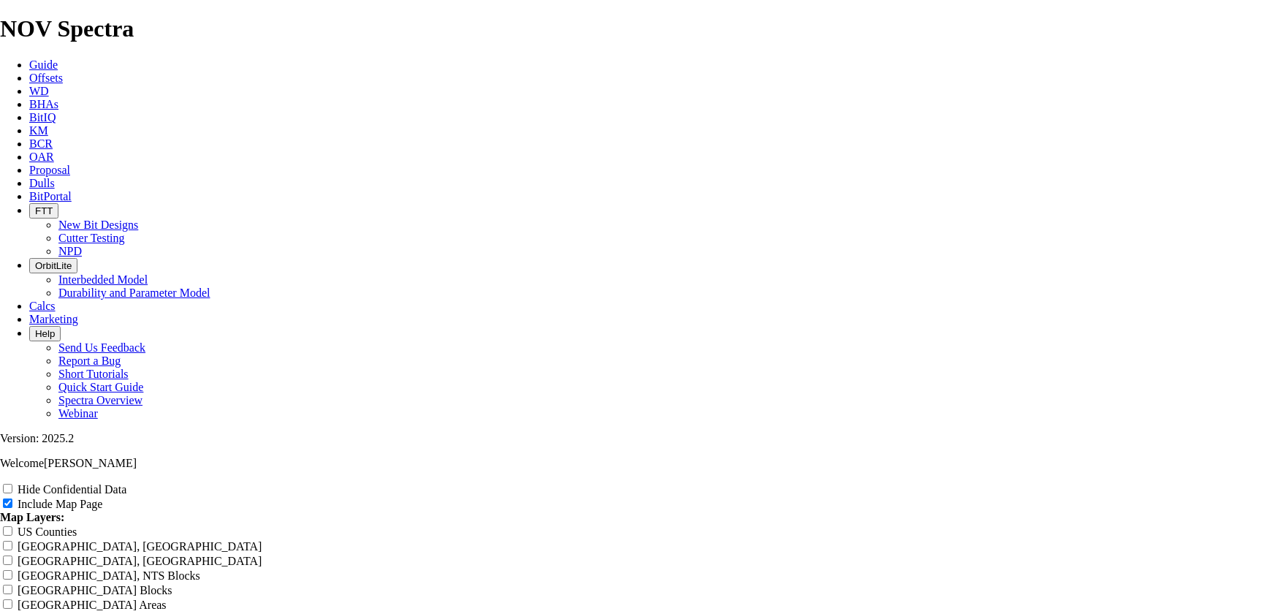
type input "Devon Cyc 40 - Seems Lower INT"
type input "Devon Cyc 40 - Seems Lower IN"
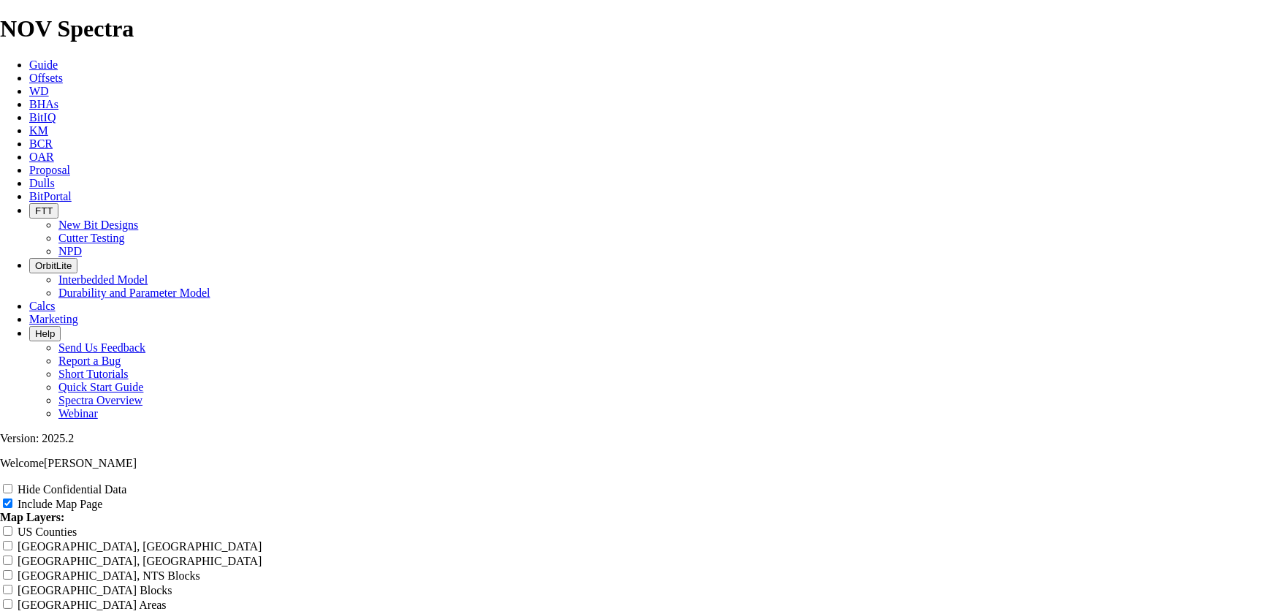
type input "Devon Cyc 40 - Seems Lower IN"
type input "Devon Cyc 40 - Seems Lower INn"
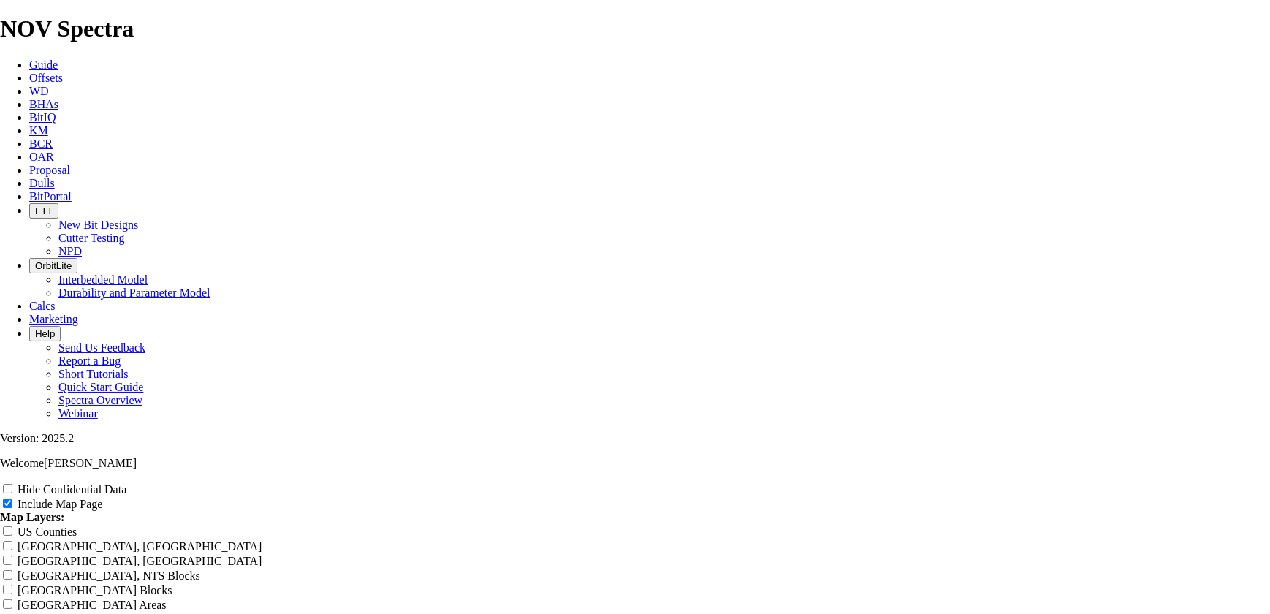
type input "Devon Cyc 40 - Seems Lower INn"
type input "Devon Cyc 40 - Seems Lower IN"
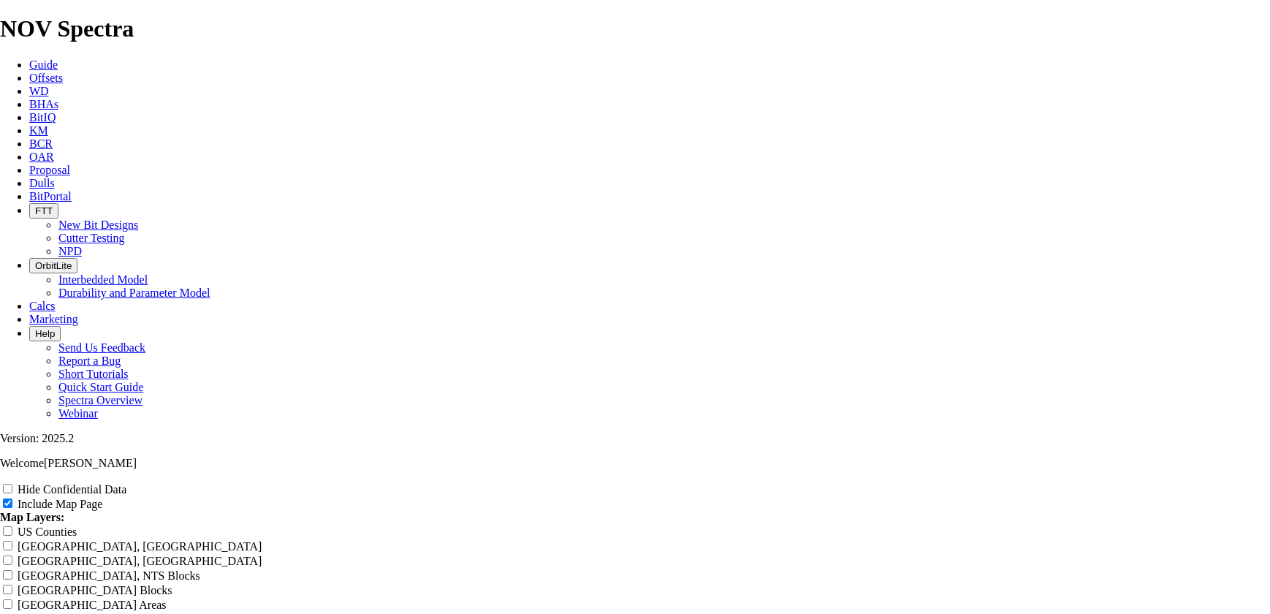
type input "Devon Cyc 40 - Seems Lower IN"
type input "Devon Cyc 40 - Seems Lower I"
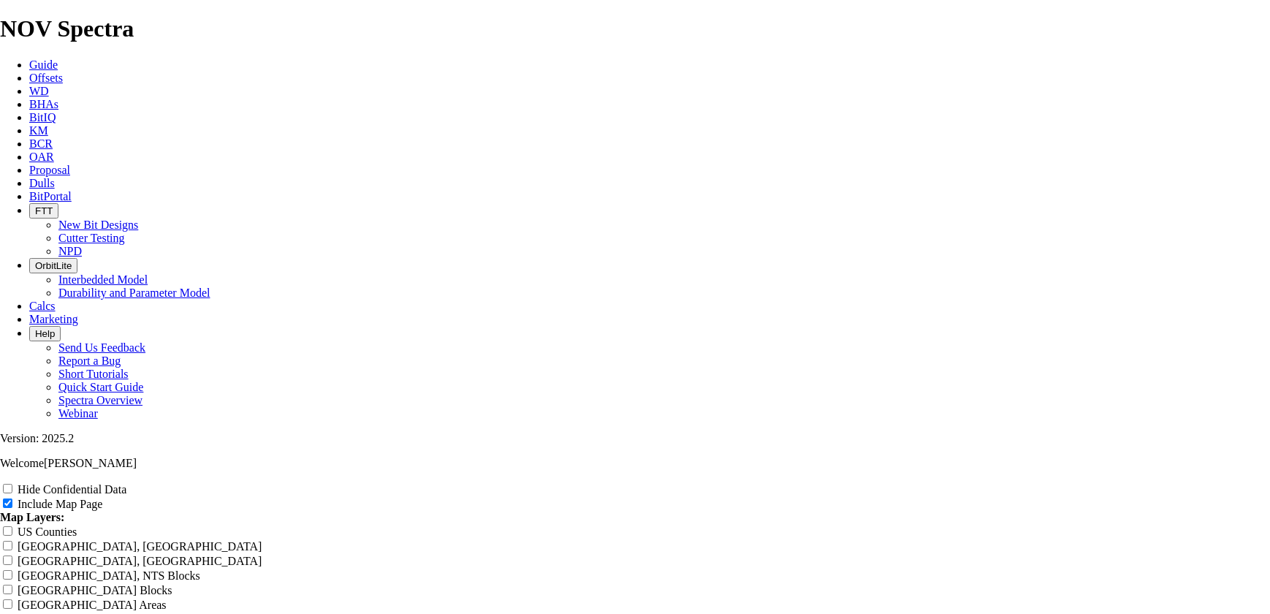
type input "Devon Cyc 40 - Seems Lower I"
type input "Devon Cyc 40 - Seems Lower In"
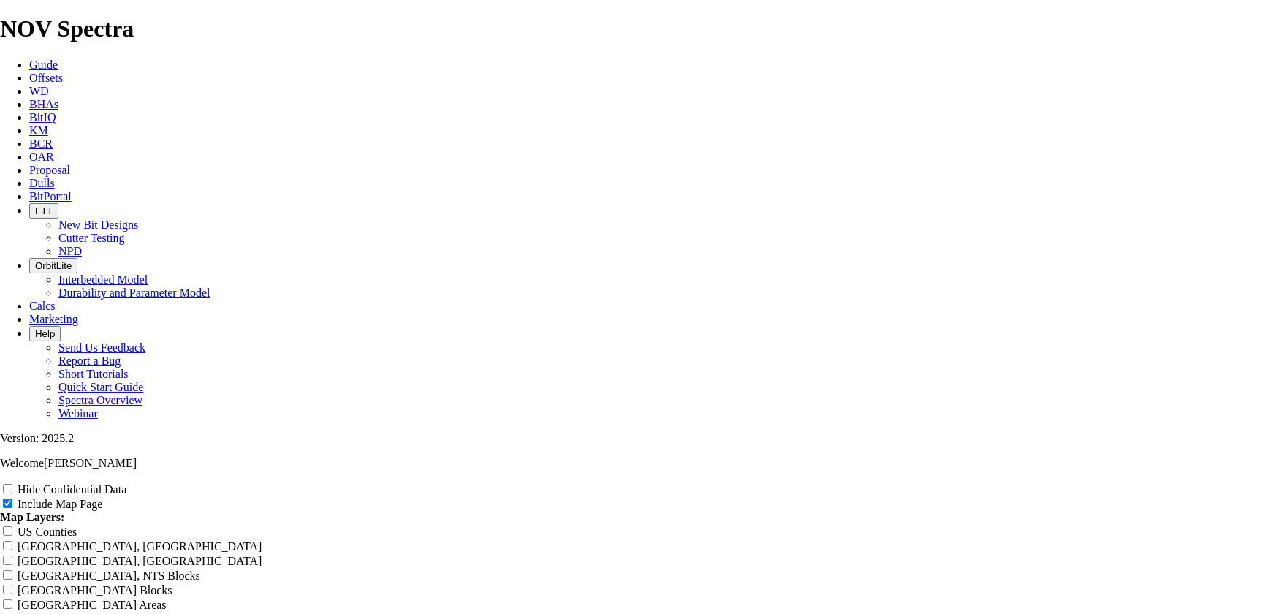
type input "Devon Cyc 40 - Seems Lower In"
type input "Devon Cyc 40 - Seems Lower Int"
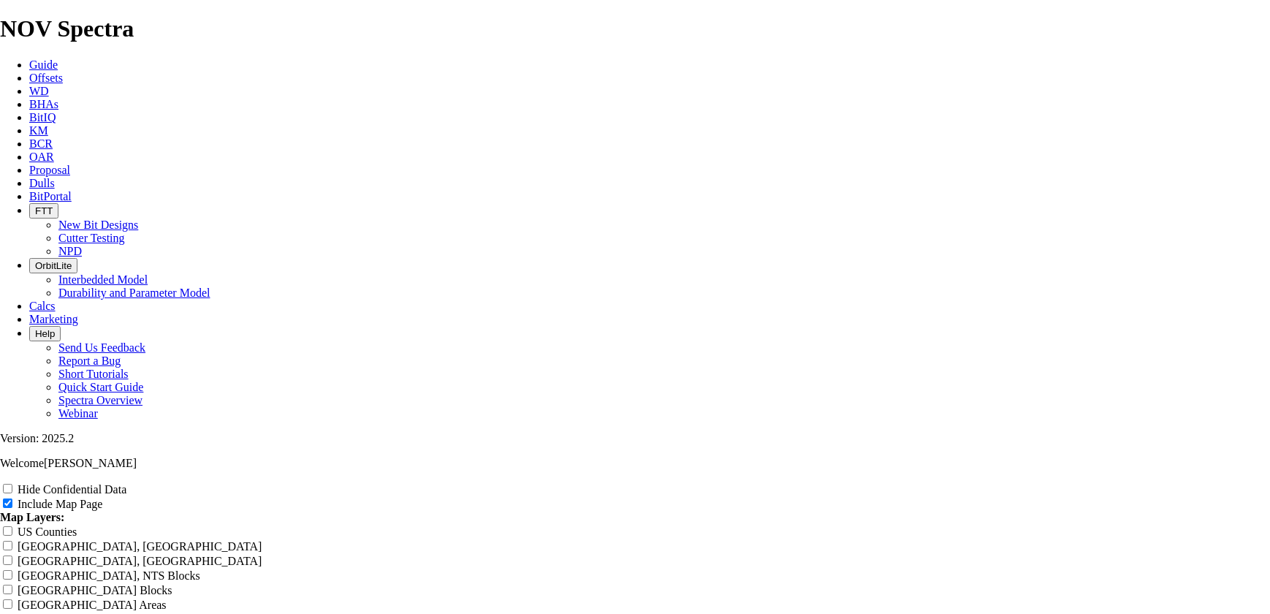
type input "Devon Cyc 40 - Seems Lower Int"
type input "Devon Cyc 40 - Seems Lower Int -"
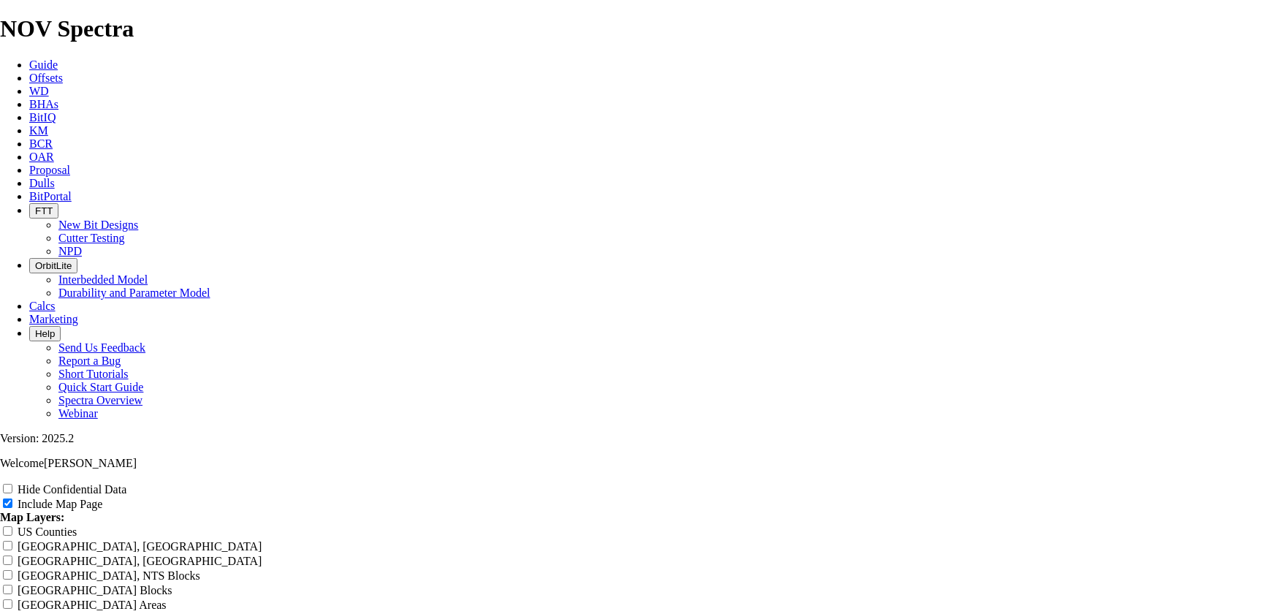
type input "Devon Cyc 40 - Seems Lower Int -"
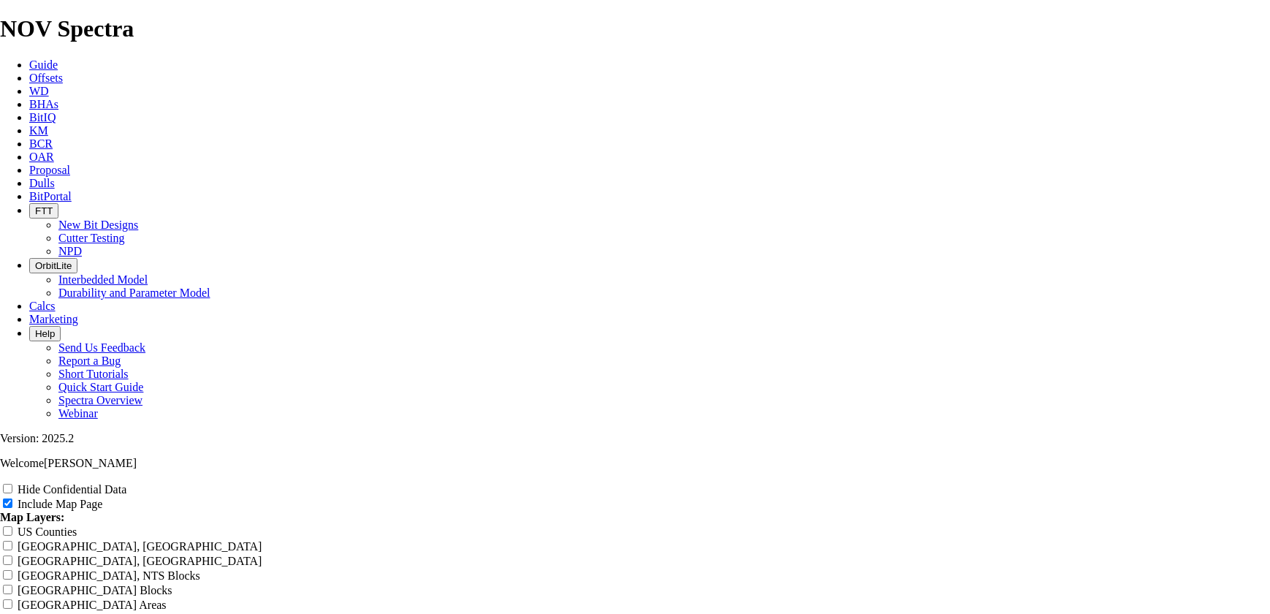
type input "[PERSON_NAME] 40 - Seems Lower Int - 5"
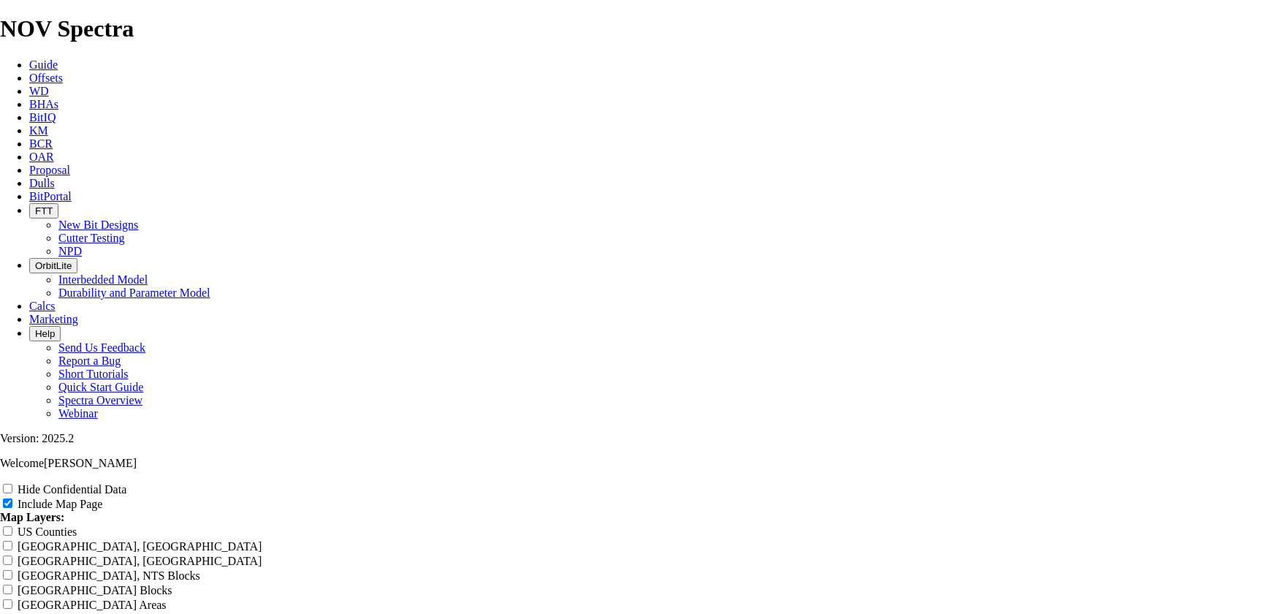
type input "[PERSON_NAME] 40 - Seems Lower Int - 5"
type input "Devon Cyc 40 - Seems Lower Int - 5 m"
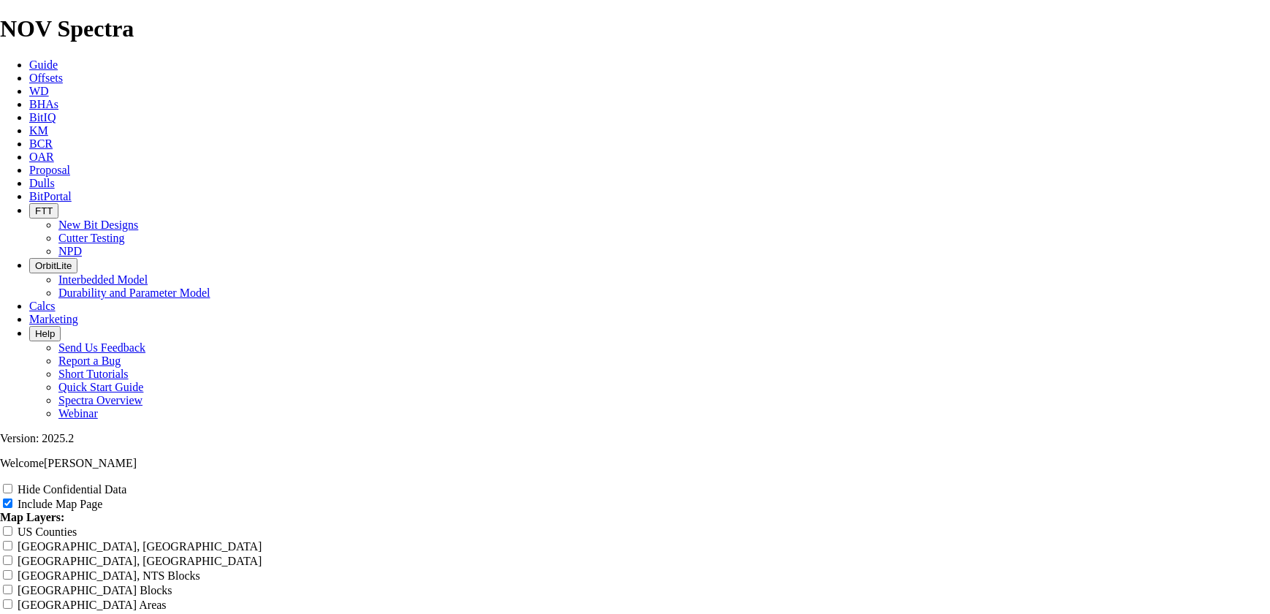
type input "Devon Cyc 40 - Seems Lower Int - 5 m"
type input "Devon Cyc 40 - Seems Lower Int - 5 mi"
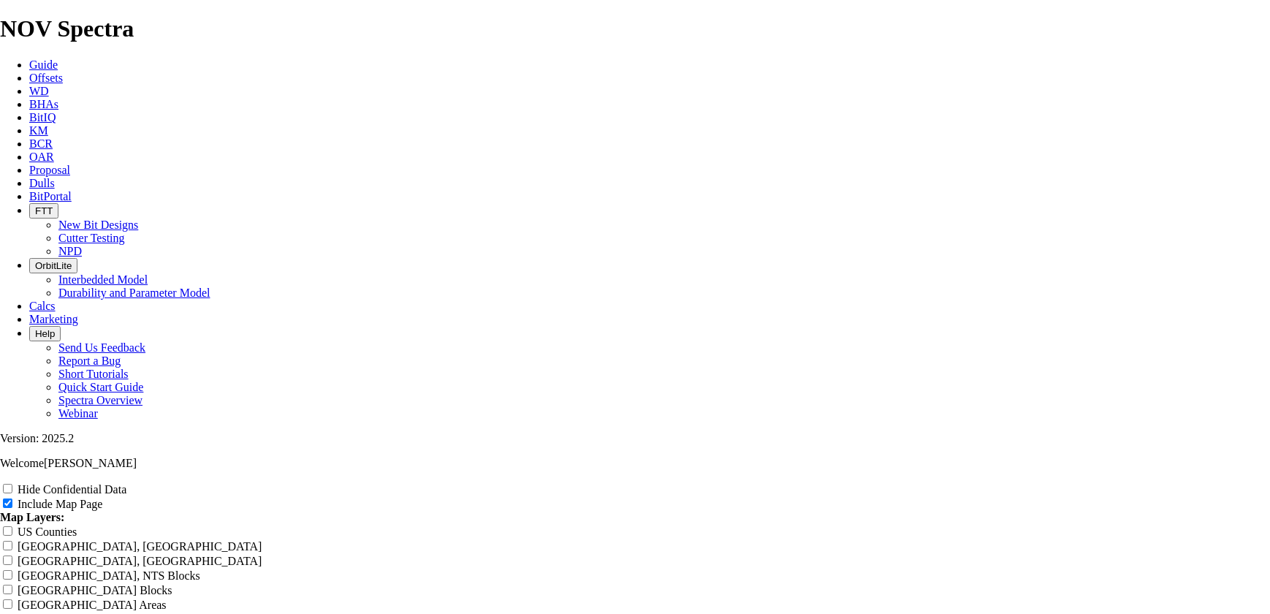
drag, startPoint x: 1036, startPoint y: 191, endPoint x: 1145, endPoint y: 446, distance: 277.2
click at [1139, 481] on div "Hide Confidential Data Include Map Page Map Layers: [GEOGRAPHIC_DATA] Counties …" at bounding box center [635, 610] width 1270 height 259
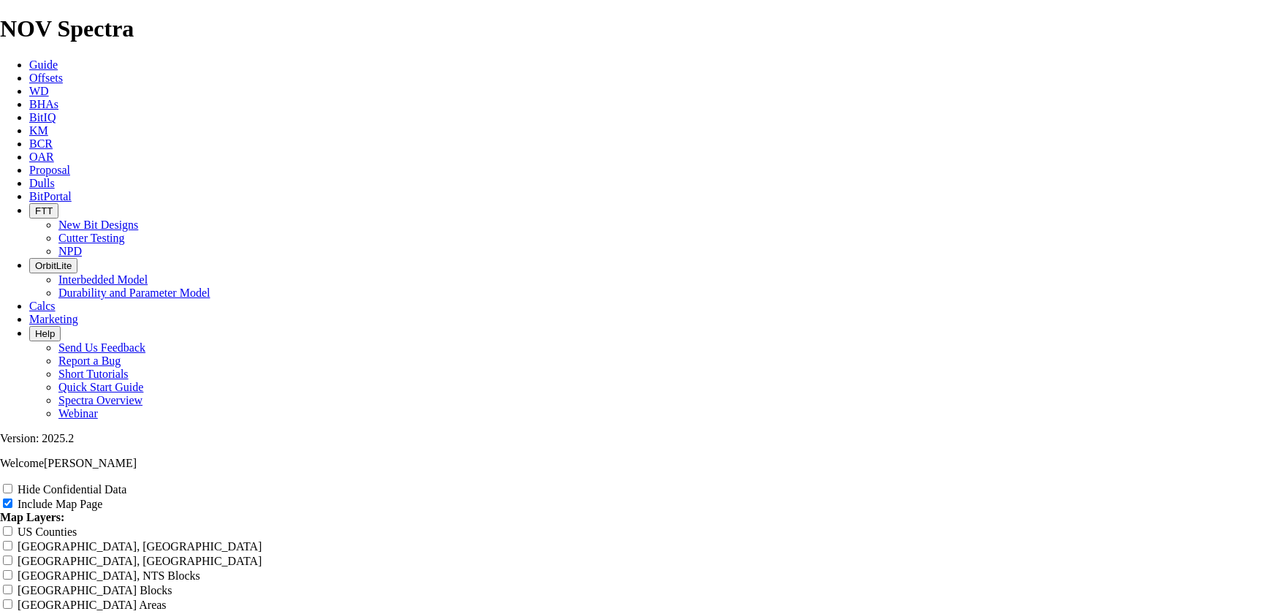
scroll to position [2497, 0]
